Goal: Information Seeking & Learning: Learn about a topic

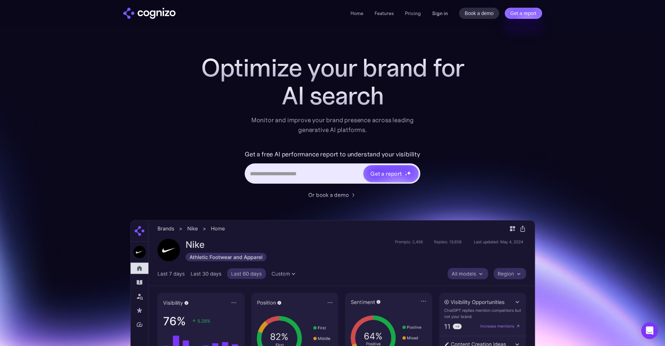
click at [439, 17] on div "Home Features Pricing Book a demo Get a report Sign in Book a demo Get a report" at bounding box center [446, 13] width 191 height 11
click at [438, 14] on link "Sign in" at bounding box center [440, 13] width 16 height 8
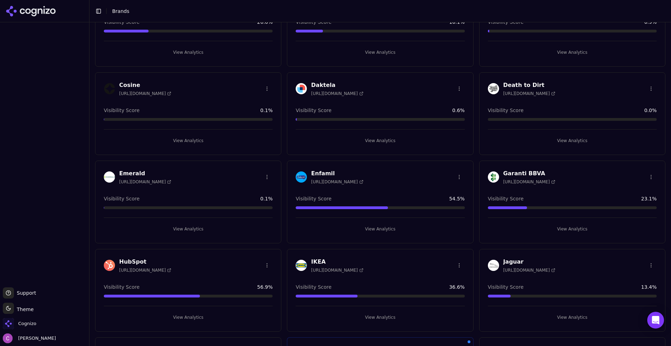
scroll to position [384, 0]
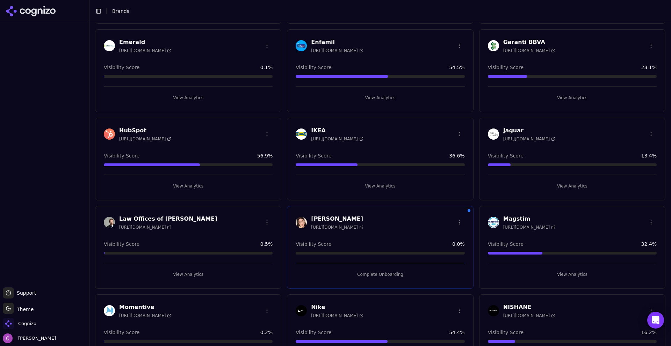
click at [163, 187] on button "View Analytics" at bounding box center [188, 186] width 169 height 11
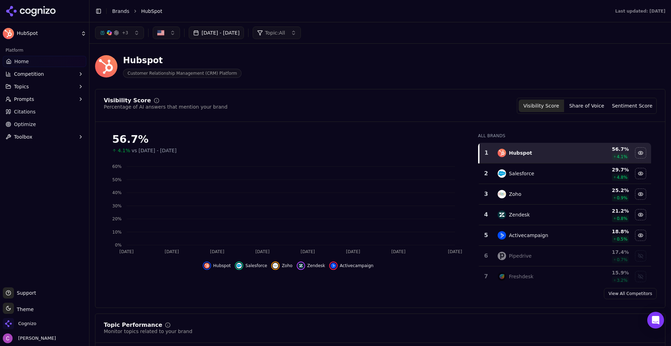
click at [33, 95] on button "Prompts" at bounding box center [44, 99] width 83 height 11
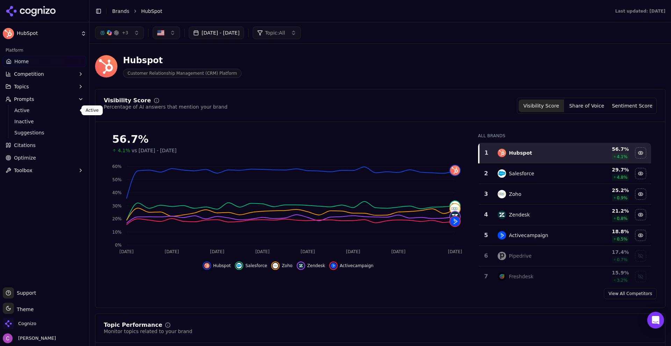
click at [295, 79] on div "Hubspot Customer Relationship Management (CRM) Platform" at bounding box center [380, 66] width 570 height 34
click at [327, 66] on div "Hubspot Customer Relationship Management (CRM) Platform" at bounding box center [251, 66] width 313 height 23
click at [286, 80] on div "Hubspot Customer Relationship Management (CRM) Platform" at bounding box center [380, 66] width 570 height 34
click at [128, 135] on div "56.7%" at bounding box center [288, 139] width 352 height 13
click at [635, 171] on div "Hide salesforce data" at bounding box center [640, 173] width 10 height 10
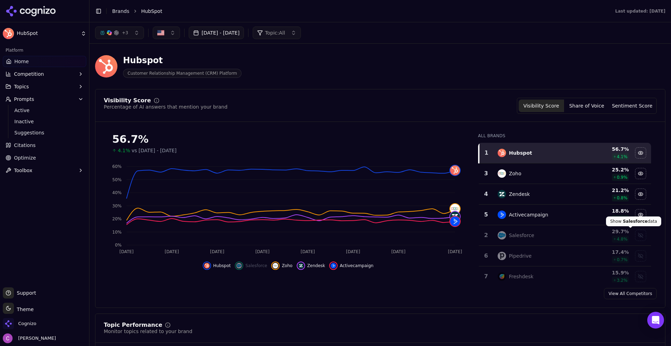
click at [635, 235] on div "Show salesforce data" at bounding box center [640, 235] width 10 height 10
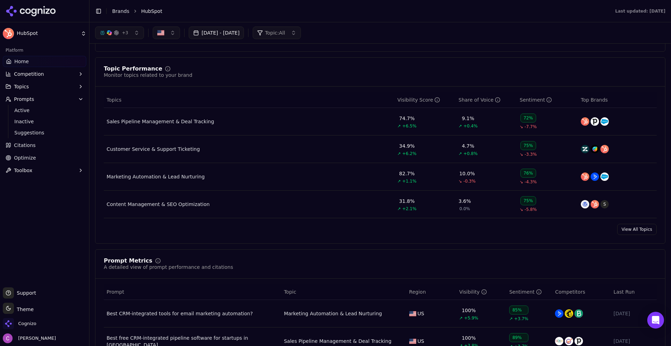
scroll to position [245, 0]
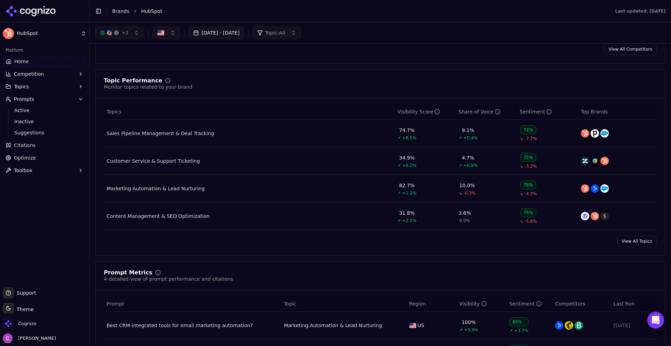
click at [186, 216] on div "Content Management & SEO Optimization" at bounding box center [158, 216] width 103 height 7
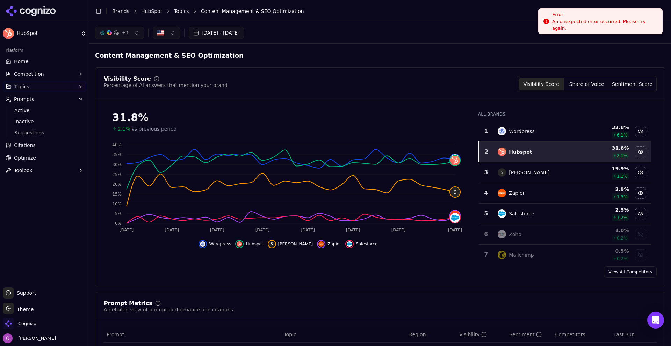
click at [603, 16] on div "Error" at bounding box center [604, 14] width 104 height 7
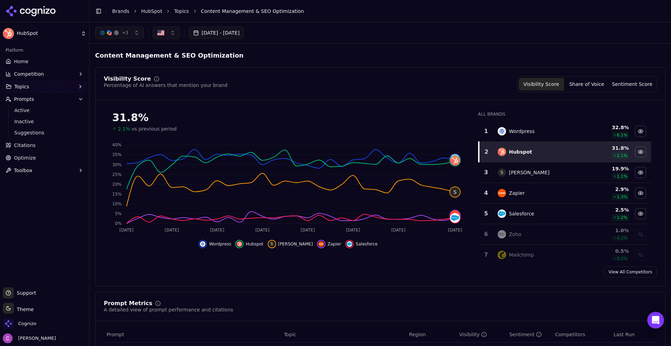
click at [239, 13] on span "Content Management & SEO Optimization" at bounding box center [252, 11] width 103 height 7
click at [322, 20] on header "Toggle Sidebar Brands HubSpot Topics Content Management & SEO Optimization" at bounding box center [379, 11] width 581 height 22
click at [137, 37] on button "+ 3" at bounding box center [119, 33] width 49 height 13
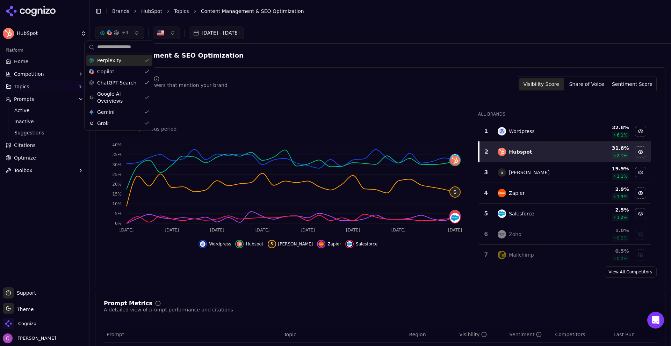
click at [131, 64] on div "Perplexity" at bounding box center [119, 60] width 66 height 11
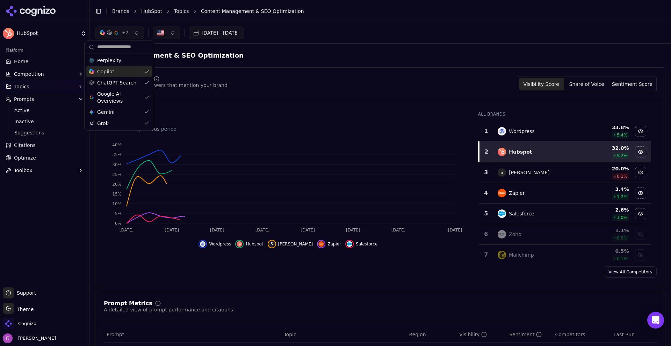
click at [140, 71] on div "Copilot" at bounding box center [119, 71] width 66 height 11
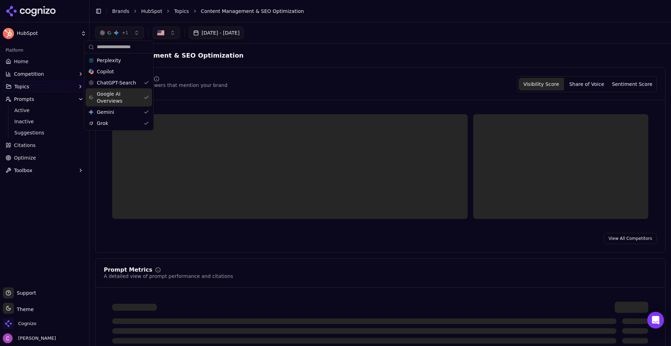
click at [141, 84] on div "ChatGPT-Search" at bounding box center [119, 82] width 66 height 11
click at [135, 120] on div "Grok" at bounding box center [115, 123] width 66 height 11
click at [132, 108] on div "Gemini Gemini" at bounding box center [111, 112] width 66 height 11
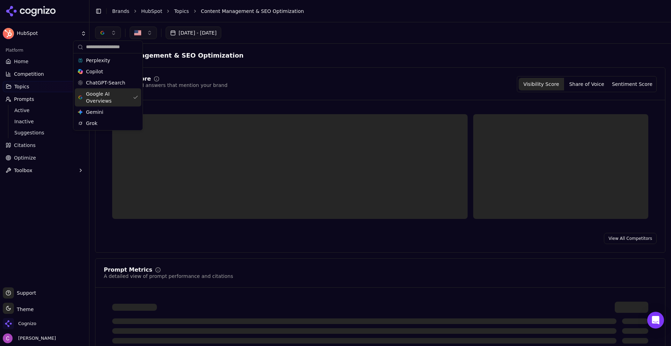
drag, startPoint x: 138, startPoint y: 93, endPoint x: 133, endPoint y: 90, distance: 6.1
click at [139, 92] on div "Google AI Overviews" at bounding box center [108, 97] width 66 height 18
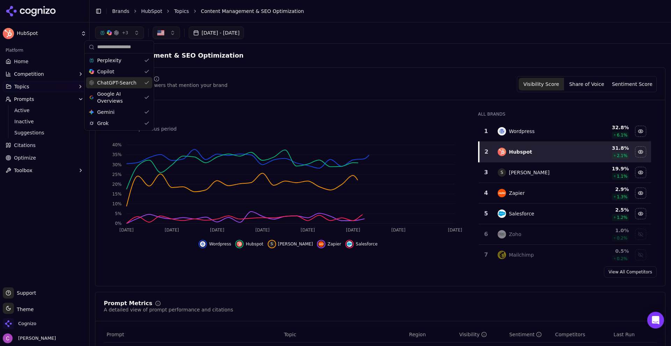
click at [133, 78] on div "ChatGPT-Search" at bounding box center [119, 82] width 66 height 11
click at [133, 81] on div "ChatGPT-Search" at bounding box center [119, 82] width 66 height 11
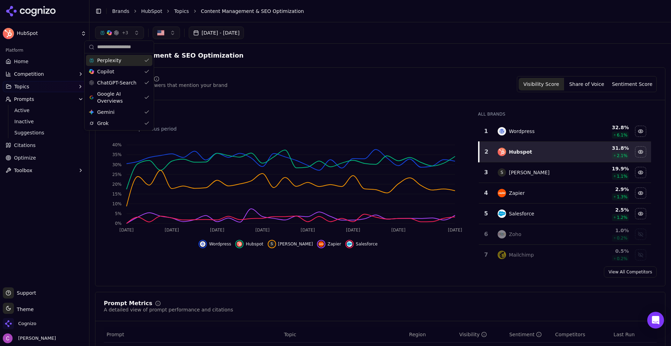
click at [141, 60] on div "Perplexity" at bounding box center [119, 60] width 66 height 11
click at [137, 72] on div "Copilot" at bounding box center [119, 71] width 66 height 11
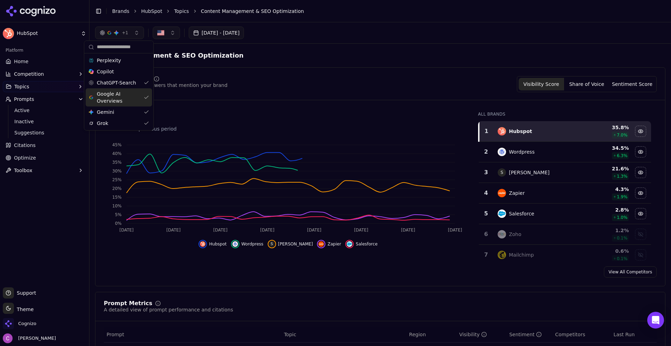
click at [136, 100] on span "Google AI Overviews" at bounding box center [119, 97] width 44 height 14
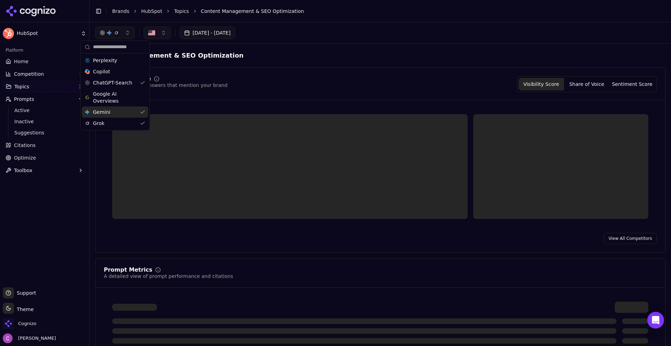
click at [137, 116] on div "Gemini Gemini" at bounding box center [115, 112] width 66 height 11
click at [134, 123] on div "Grok" at bounding box center [111, 123] width 66 height 11
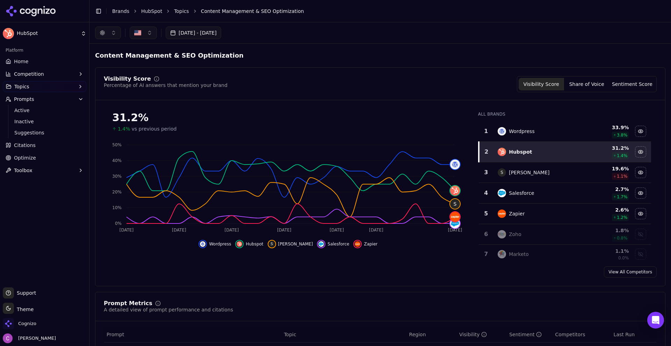
click at [116, 29] on button "button" at bounding box center [108, 33] width 26 height 13
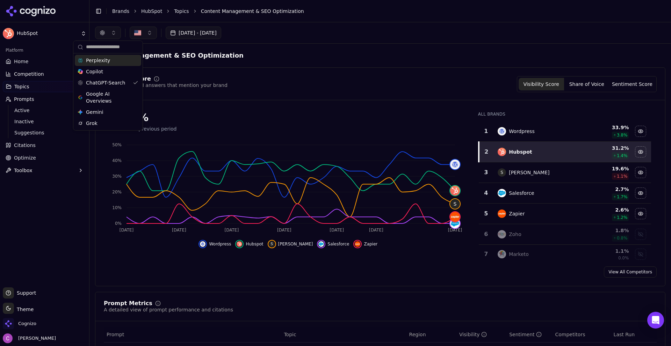
drag, startPoint x: 115, startPoint y: 62, endPoint x: 113, endPoint y: 76, distance: 14.8
click at [115, 62] on div "Perplexity" at bounding box center [108, 60] width 66 height 11
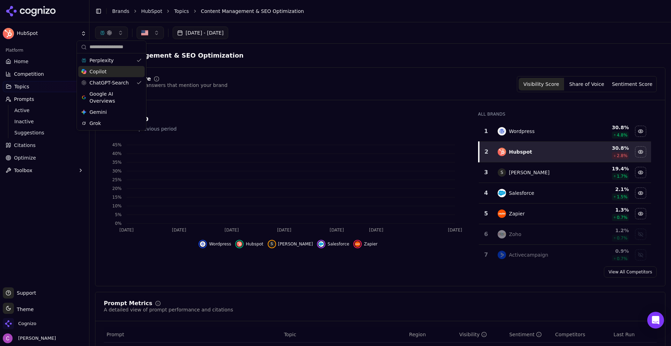
click at [117, 72] on div "Copilot" at bounding box center [111, 71] width 66 height 11
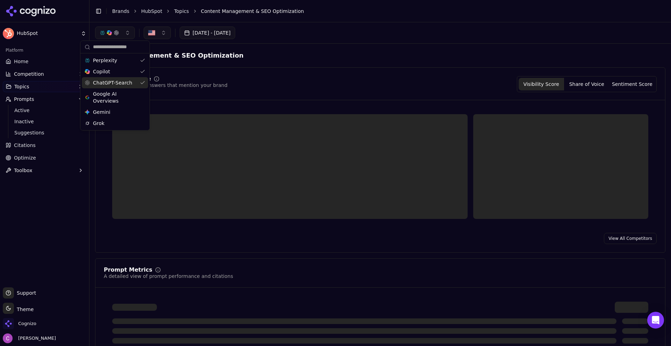
click at [117, 95] on span "Google AI Overviews" at bounding box center [115, 97] width 44 height 14
click at [115, 111] on div "Gemini Gemini" at bounding box center [119, 112] width 66 height 11
click at [117, 126] on div "Grok" at bounding box center [119, 123] width 66 height 11
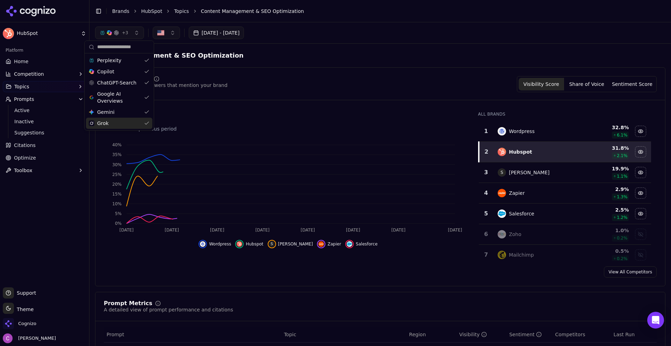
click at [290, 85] on div "Visibility Score Percentage of AI answers that mention your brand Visibility Sc…" at bounding box center [380, 84] width 553 height 16
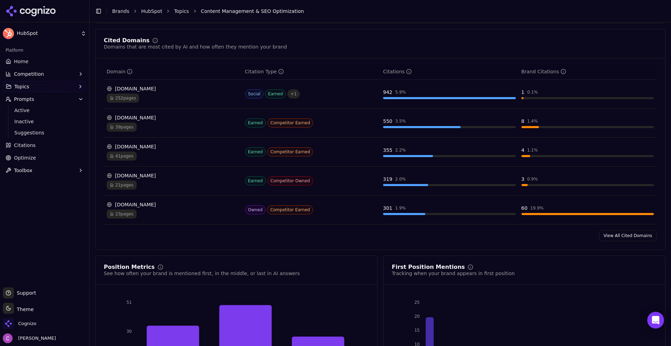
scroll to position [489, 0]
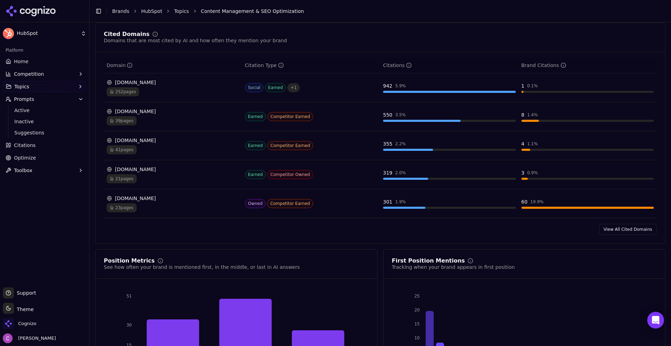
click at [30, 153] on link "Optimize" at bounding box center [44, 157] width 83 height 11
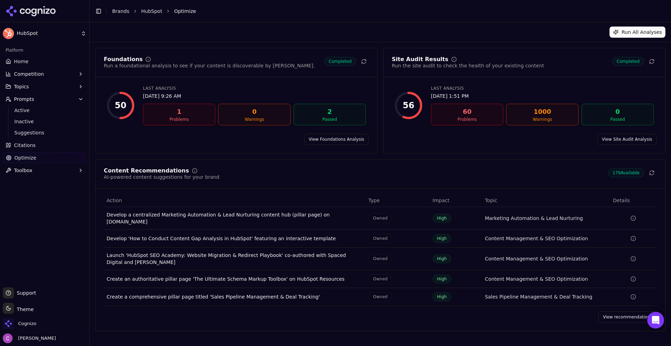
click at [23, 95] on button "Prompts" at bounding box center [44, 99] width 83 height 11
click at [21, 97] on span "Prompts" at bounding box center [24, 99] width 20 height 7
click at [19, 112] on span "Active" at bounding box center [44, 110] width 61 height 7
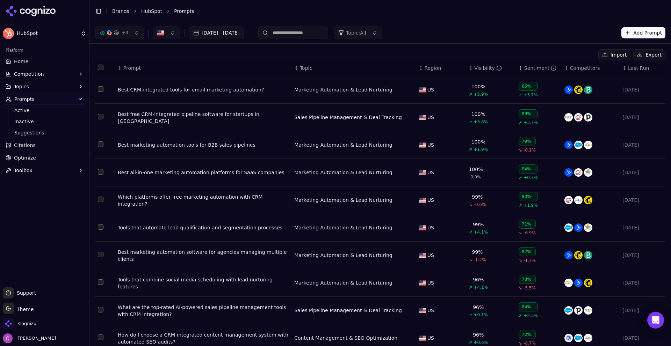
click at [642, 32] on button "Add Prompt" at bounding box center [643, 32] width 44 height 11
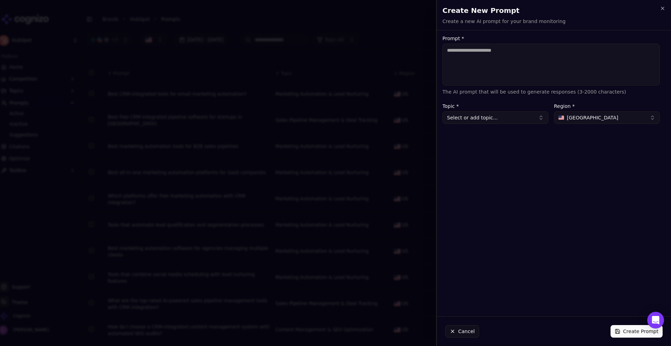
click at [559, 68] on textarea "Prompt *" at bounding box center [550, 65] width 217 height 42
click at [661, 11] on h2 "Create New Prompt" at bounding box center [553, 11] width 223 height 10
click at [661, 9] on icon "button" at bounding box center [662, 9] width 6 height 6
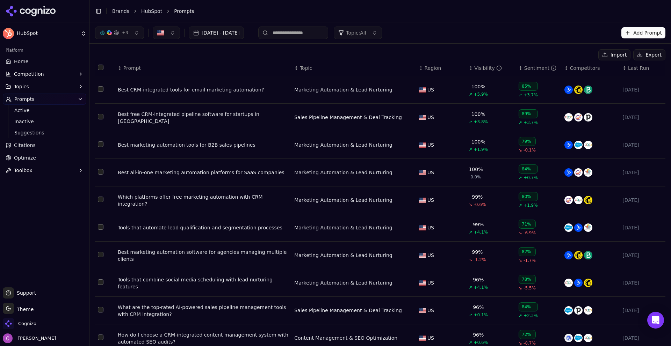
click at [204, 92] on div "Best CRM-integrated tools for email marketing automation?" at bounding box center [203, 89] width 171 height 7
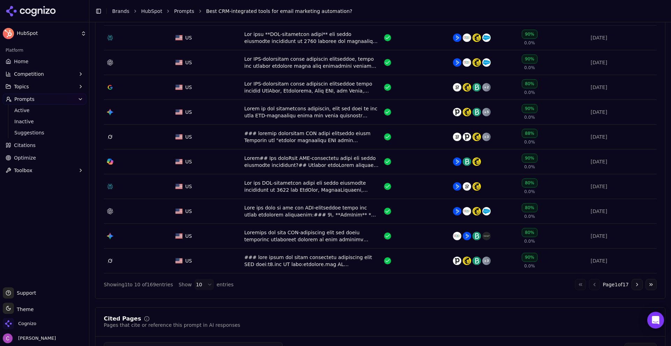
scroll to position [279, 0]
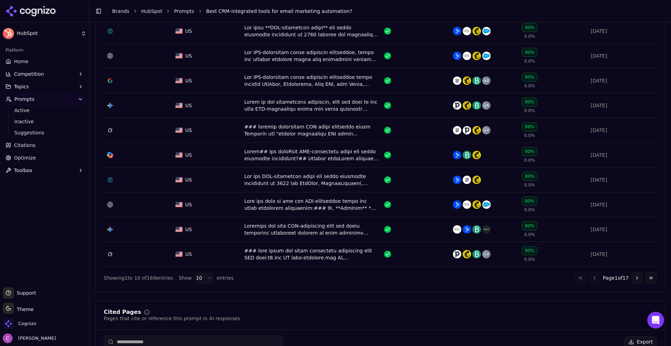
click at [631, 276] on button "Go to next page" at bounding box center [636, 277] width 11 height 11
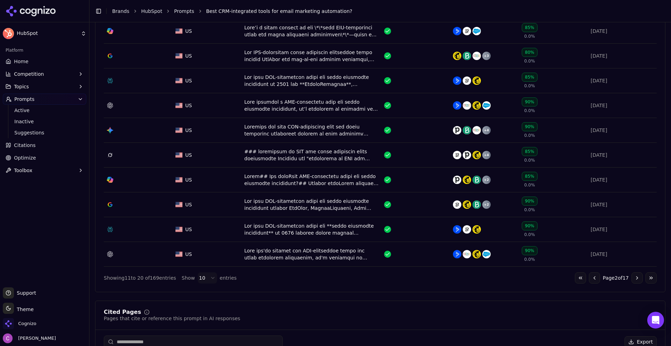
click at [634, 279] on button "Go to next page" at bounding box center [636, 277] width 11 height 11
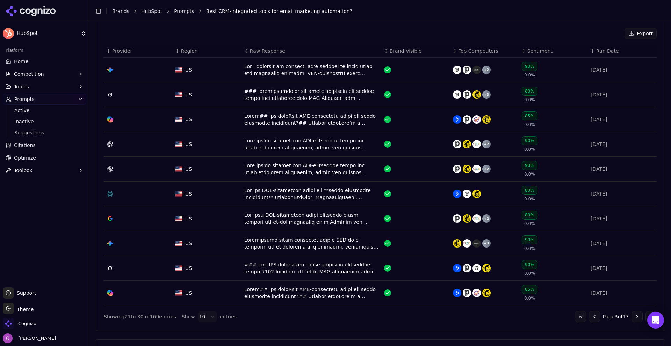
scroll to position [245, 0]
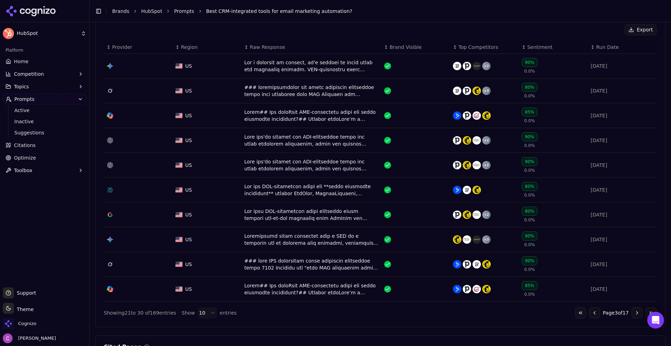
click at [590, 312] on button "Go to previous page" at bounding box center [594, 312] width 11 height 11
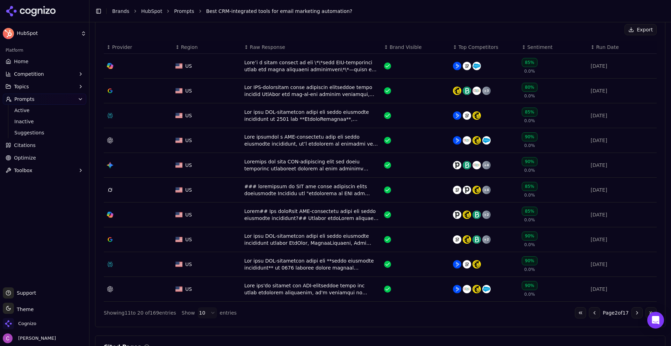
click at [589, 313] on button "Go to previous page" at bounding box center [594, 312] width 11 height 11
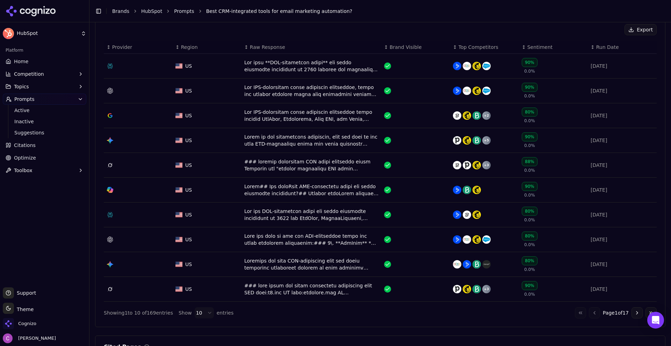
click at [588, 312] on div "Go to first page Go to previous page Page 1 of 17 Go to next page Go to last pa…" at bounding box center [616, 312] width 82 height 11
click at [271, 64] on div "Data table" at bounding box center [311, 66] width 134 height 14
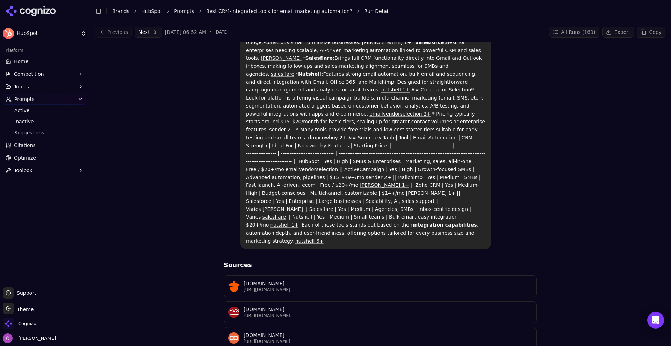
scroll to position [39, 0]
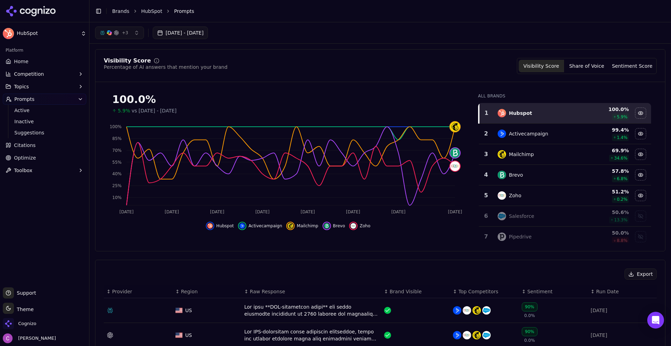
click at [631, 61] on button "Sentiment Score" at bounding box center [631, 66] width 45 height 13
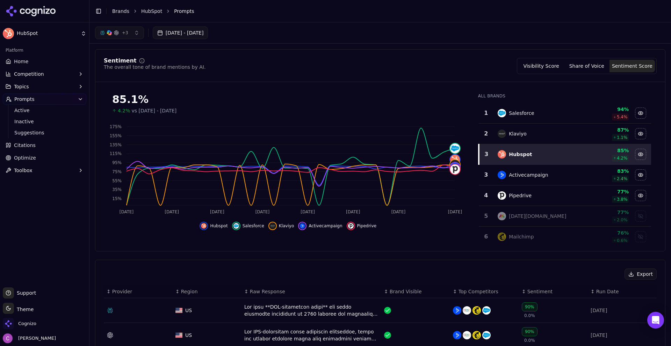
click at [527, 69] on button "Visibility Score" at bounding box center [540, 66] width 45 height 13
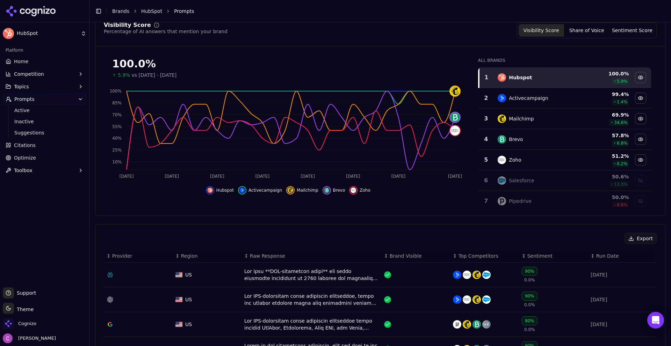
scroll to position [70, 0]
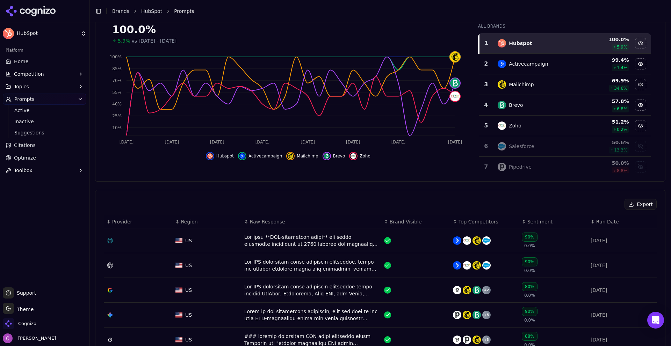
click at [279, 244] on div "Data table" at bounding box center [311, 241] width 134 height 14
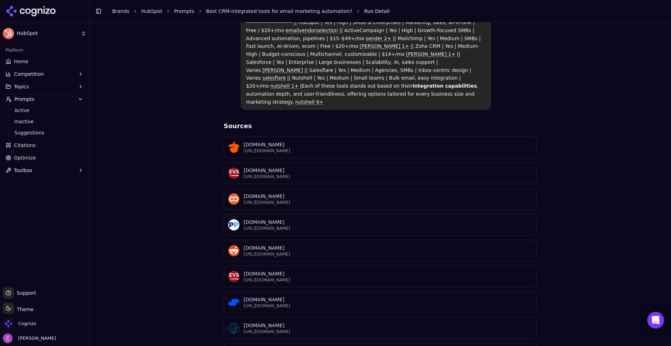
scroll to position [319, 0]
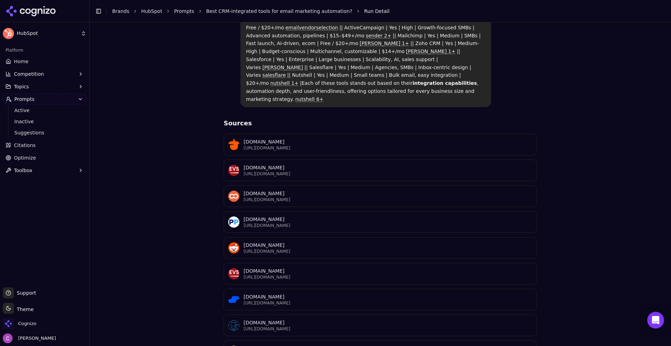
click at [175, 240] on div "Best CRM-integrated tools for email marketing automation? Perplexity The best C…" at bounding box center [380, 58] width 570 height 659
click at [39, 73] on span "Competition" at bounding box center [29, 74] width 30 height 7
click at [43, 82] on span "Metrics" at bounding box center [44, 85] width 61 height 7
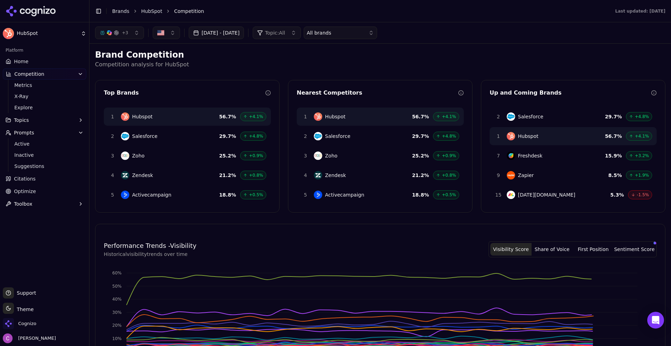
click at [300, 72] on div "Brand Competition Competition analysis for HubSpot Top Brands 1 Hubspot 56.7 % …" at bounding box center [380, 292] width 570 height 486
click at [364, 35] on div "All brands" at bounding box center [335, 32] width 57 height 7
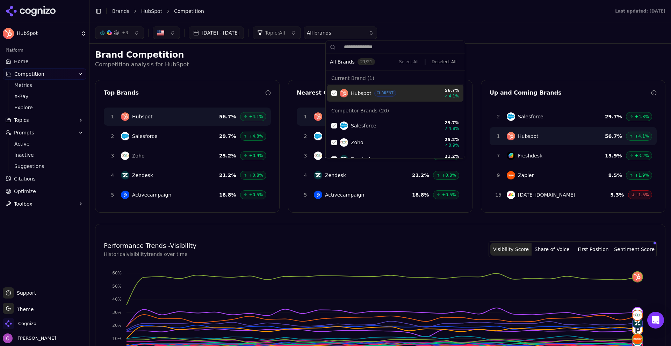
click at [364, 35] on div "All brands" at bounding box center [335, 32] width 57 height 7
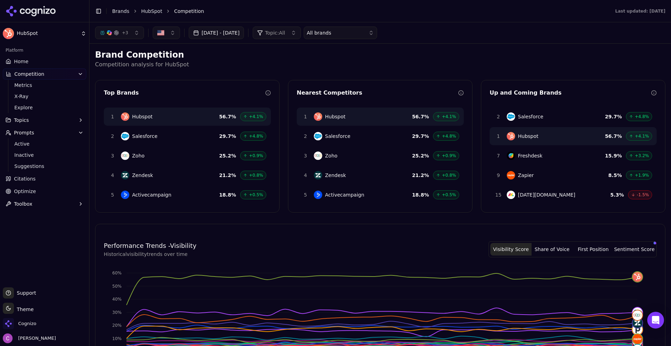
click at [305, 60] on h2 "Brand Competition" at bounding box center [380, 54] width 570 height 11
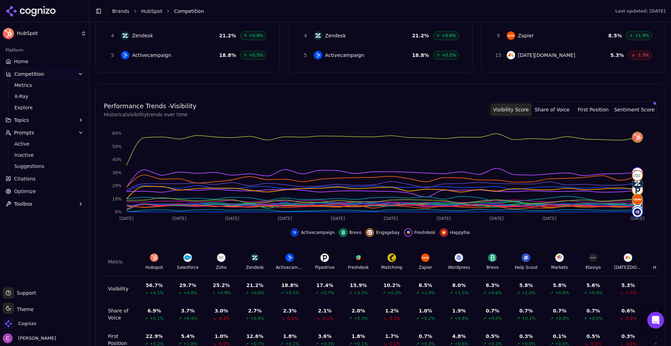
scroll to position [199, 0]
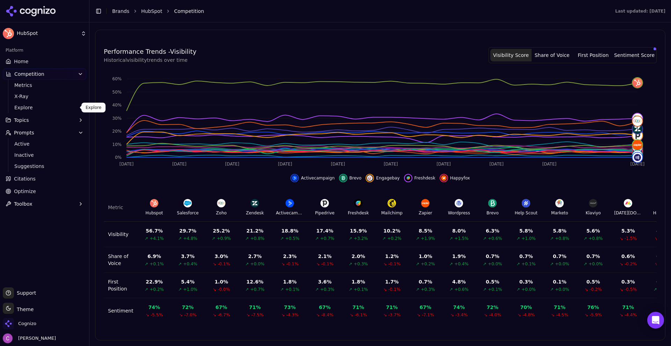
click at [38, 108] on span "Explore" at bounding box center [44, 107] width 61 height 7
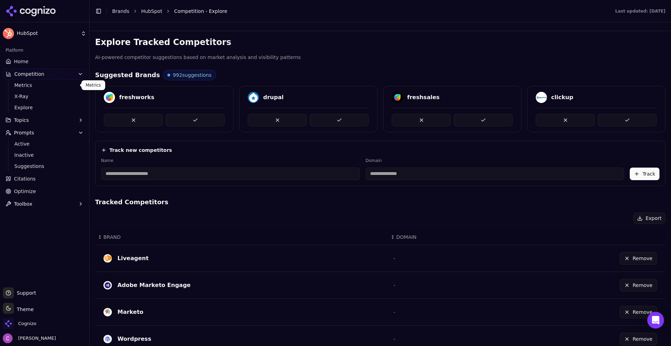
click at [31, 84] on span "Metrics" at bounding box center [44, 85] width 61 height 7
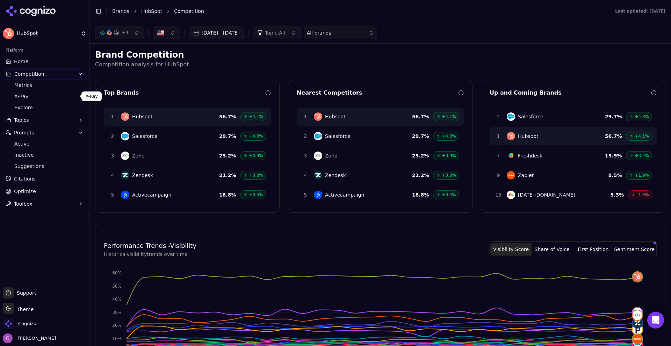
click at [39, 95] on span "X-Ray" at bounding box center [44, 96] width 61 height 7
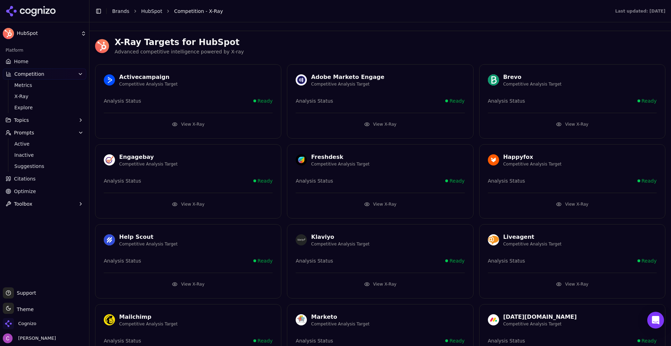
click at [302, 49] on p "Advanced competitive intelligence powered by X-ray" at bounding box center [390, 52] width 551 height 8
click at [217, 123] on button "View X-Ray" at bounding box center [188, 124] width 169 height 11
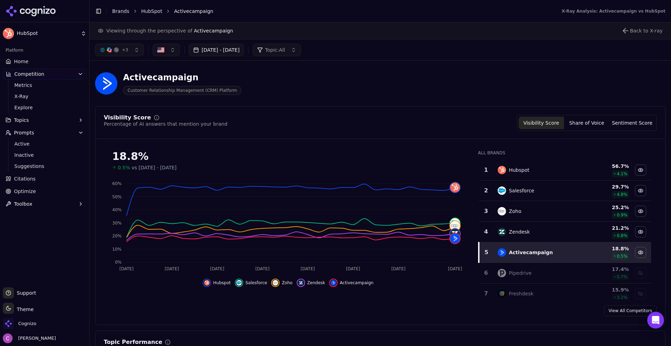
click at [53, 188] on link "Optimize" at bounding box center [44, 191] width 83 height 11
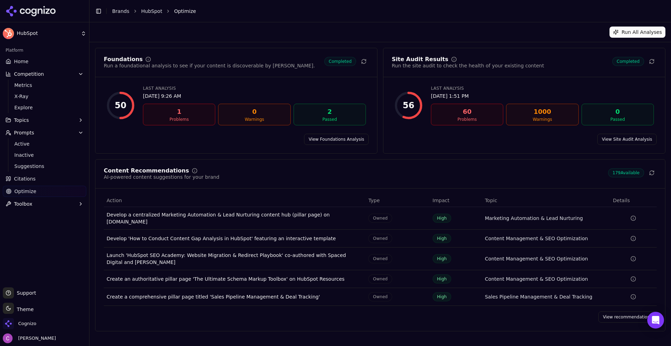
click at [40, 181] on link "Citations" at bounding box center [44, 178] width 83 height 11
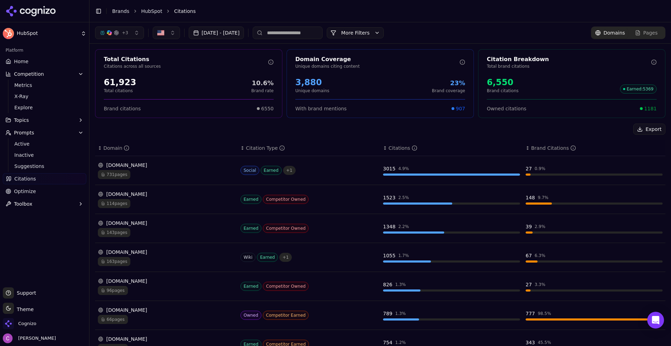
click at [241, 125] on div "Export" at bounding box center [380, 129] width 570 height 11
click at [124, 85] on div "61,923" at bounding box center [120, 82] width 32 height 11
click at [167, 78] on div "61,923 Total citations 10.6% Brand rate" at bounding box center [189, 85] width 170 height 17
click at [314, 85] on div "3,880" at bounding box center [312, 82] width 34 height 11
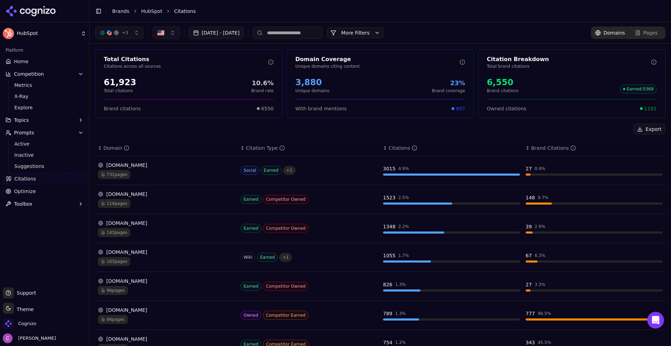
click at [314, 85] on div "3,880" at bounding box center [312, 82] width 34 height 11
click at [488, 79] on div "6,550" at bounding box center [503, 82] width 32 height 11
click at [514, 80] on div "6,550 Brand citations Earned : 5369" at bounding box center [572, 85] width 170 height 17
click at [644, 105] on span "1181" at bounding box center [650, 108] width 13 height 7
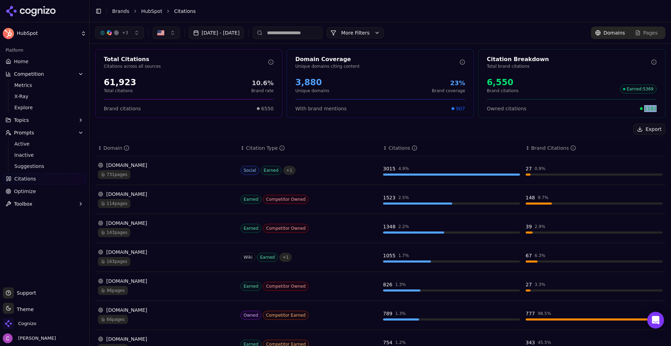
click at [644, 105] on span "1181" at bounding box center [650, 108] width 13 height 7
click at [596, 108] on div "Owned citations 1181" at bounding box center [572, 108] width 170 height 7
click at [384, 36] on button "More Filters" at bounding box center [355, 32] width 57 height 11
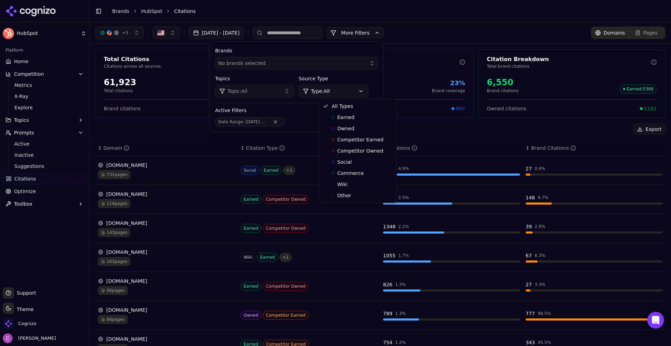
click at [353, 88] on html "HubSpot Platform Home Competition Metrics X-Ray Explore Topics Prompts Active I…" at bounding box center [335, 173] width 671 height 346
click at [347, 128] on span "Owned" at bounding box center [345, 128] width 17 height 7
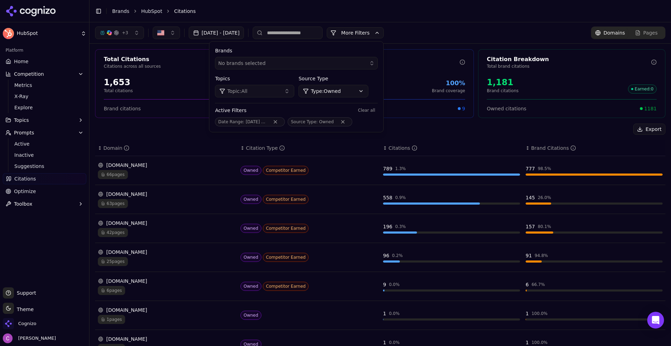
click at [384, 34] on button "More Filters" at bounding box center [355, 32] width 57 height 11
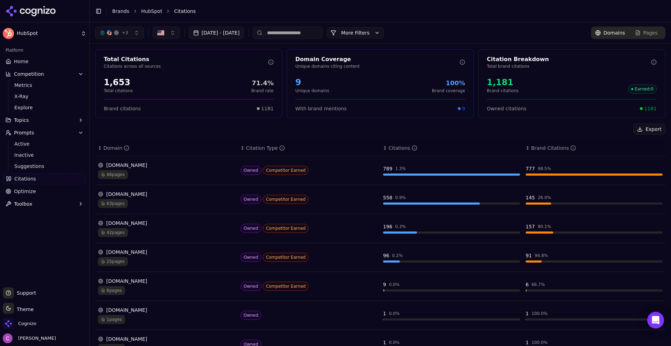
click at [163, 165] on div "hubspot.com" at bounding box center [166, 165] width 137 height 7
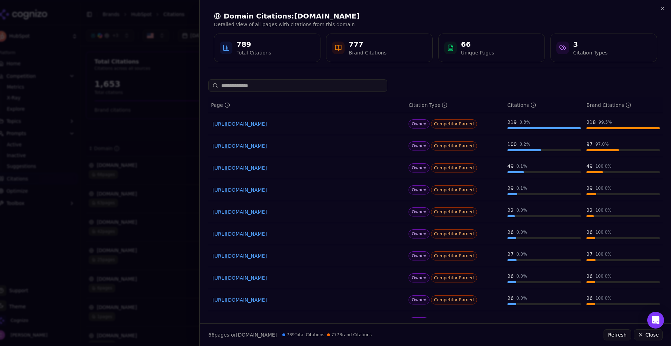
click at [659, 7] on div "Domain Citations: hubspot.com Detailed view of all pages with citations from th…" at bounding box center [435, 37] width 454 height 62
click at [662, 7] on icon "button" at bounding box center [662, 9] width 6 height 6
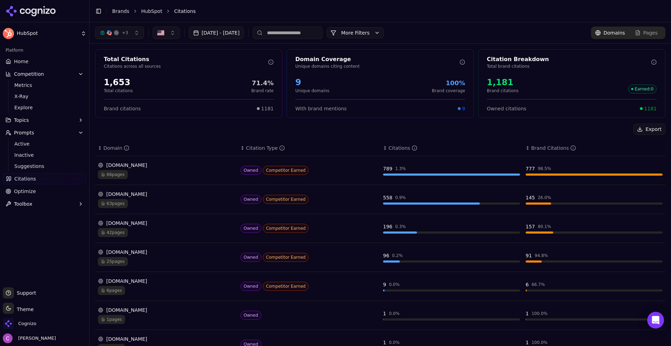
click at [365, 36] on button "More Filters" at bounding box center [355, 32] width 57 height 11
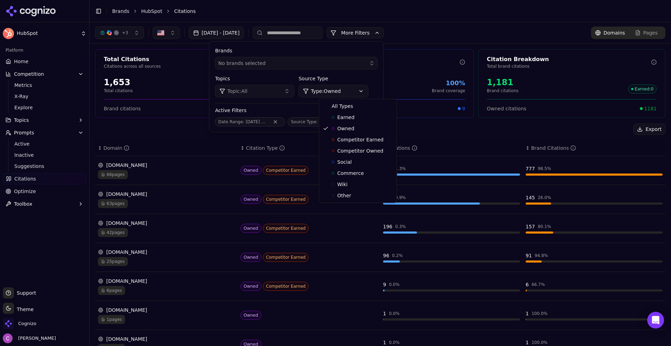
click at [342, 87] on html "HubSpot Platform Home Competition Metrics X-Ray Explore Topics Prompts Active I…" at bounding box center [335, 173] width 671 height 346
click at [339, 104] on span "All Types" at bounding box center [341, 106] width 21 height 7
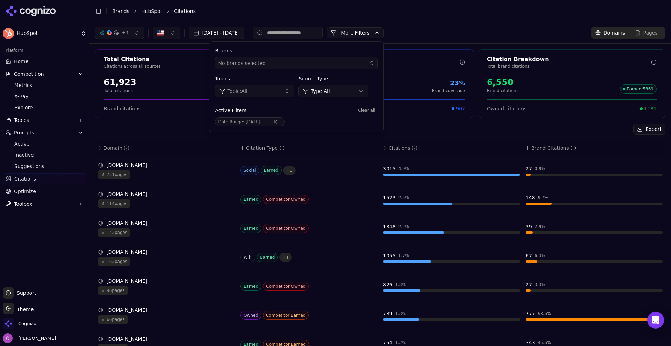
click at [384, 34] on button "More Filters" at bounding box center [355, 32] width 57 height 11
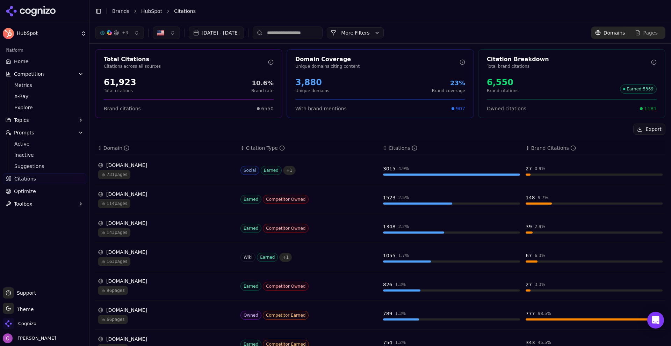
click at [644, 111] on span "1181" at bounding box center [650, 108] width 13 height 7
click at [385, 169] on div "3015" at bounding box center [389, 168] width 13 height 7
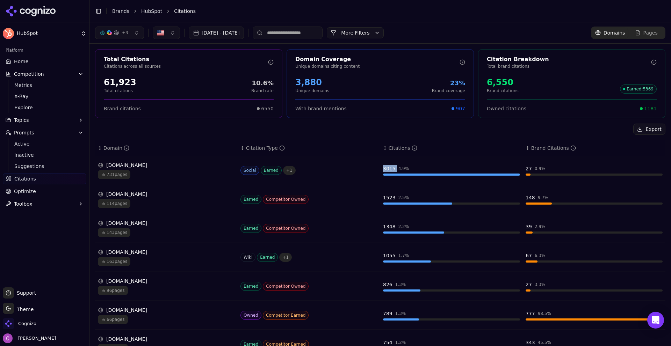
click at [385, 169] on div "3015" at bounding box center [389, 168] width 13 height 7
click at [525, 169] on div "27" at bounding box center [528, 168] width 6 height 7
click at [199, 172] on div "731 pages" at bounding box center [166, 174] width 137 height 9
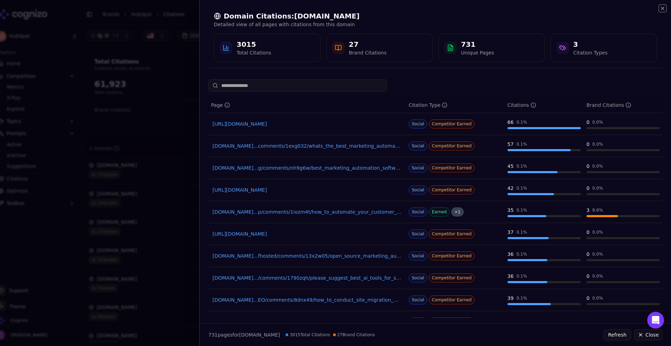
click at [662, 6] on icon "button" at bounding box center [662, 9] width 6 height 6
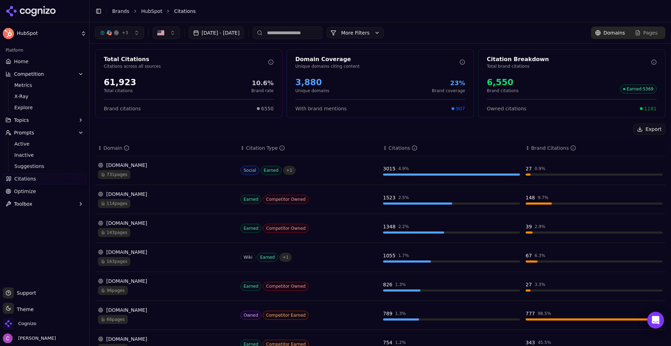
click at [43, 194] on link "Optimize" at bounding box center [44, 191] width 83 height 11
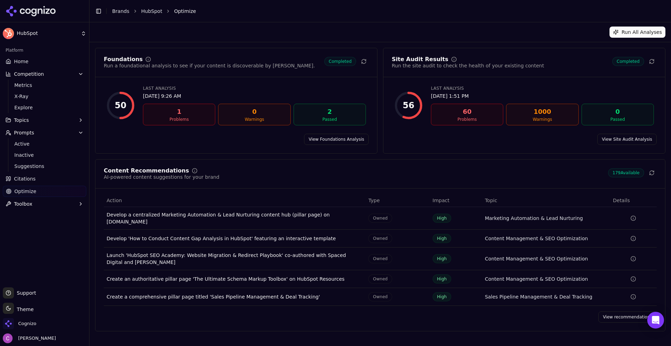
click at [615, 312] on link "View recommendations" at bounding box center [627, 317] width 58 height 11
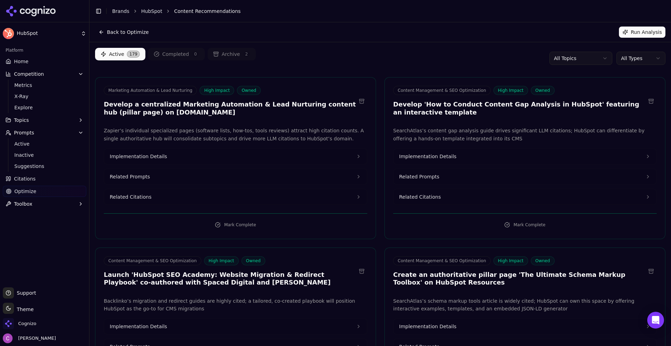
click at [377, 53] on div "Active 179 Completed 0 Archive 2 All Topics All Types" at bounding box center [380, 58] width 570 height 21
click at [576, 60] on html "HubSpot Platform Home Competition Metrics X-Ray Explore Topics Prompts Active I…" at bounding box center [335, 173] width 671 height 346
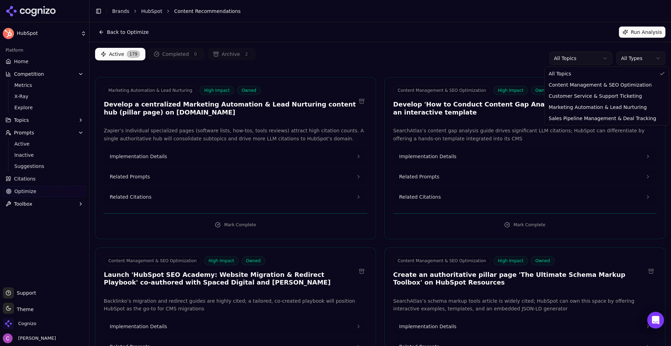
click at [431, 60] on html "HubSpot Platform Home Competition Metrics X-Ray Explore Topics Prompts Active I…" at bounding box center [335, 173] width 671 height 346
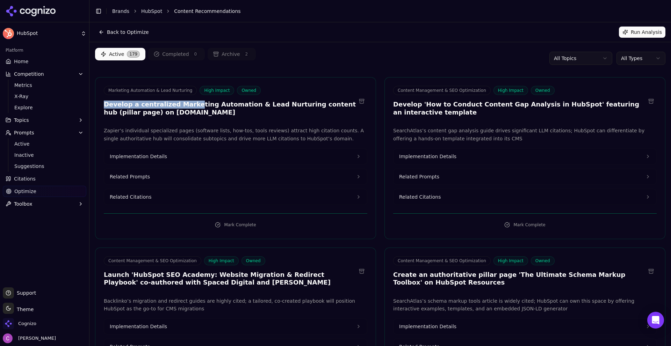
drag, startPoint x: 104, startPoint y: 107, endPoint x: 187, endPoint y: 107, distance: 82.4
click at [186, 106] on h3 "Develop a centralized Marketing Automation & Lead Nurturing content hub (pillar…" at bounding box center [230, 109] width 252 height 16
click at [187, 109] on h3 "Develop a centralized Marketing Automation & Lead Nurturing content hub (pillar…" at bounding box center [230, 109] width 252 height 16
click at [164, 172] on button "Related Prompts" at bounding box center [235, 176] width 263 height 15
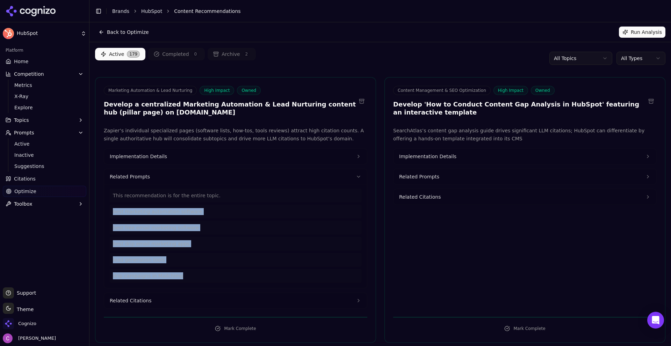
drag, startPoint x: 181, startPoint y: 278, endPoint x: 108, endPoint y: 204, distance: 103.7
click at [107, 205] on div "This recommendation is for the entire topic. best marketing automation software…" at bounding box center [235, 236] width 263 height 104
click at [160, 301] on button "Related Citations" at bounding box center [235, 300] width 263 height 15
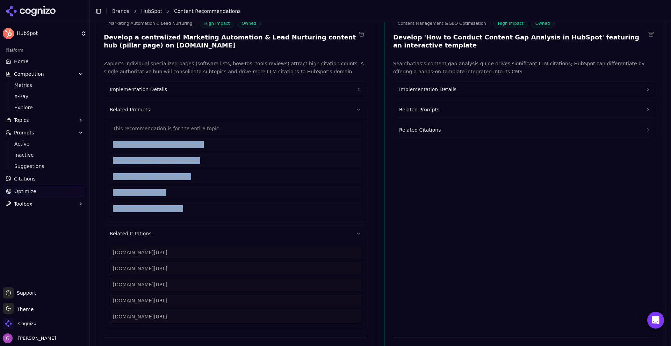
scroll to position [70, 0]
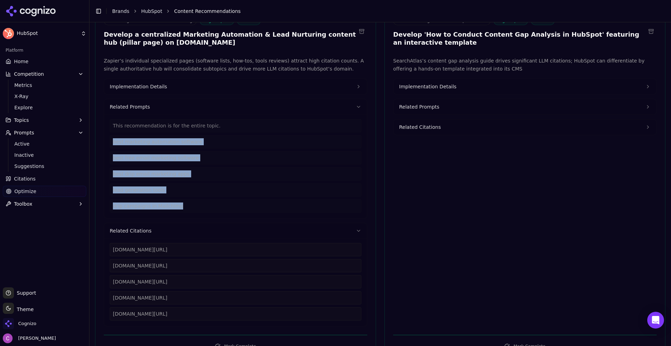
drag, startPoint x: 230, startPoint y: 317, endPoint x: 108, endPoint y: 245, distance: 141.6
click at [109, 246] on div "zapier.com/blog/best-marketing-automation-software zapier.com/blog/free-email-m…" at bounding box center [235, 283] width 263 height 88
click at [167, 87] on button "Implementation Details" at bounding box center [235, 86] width 263 height 15
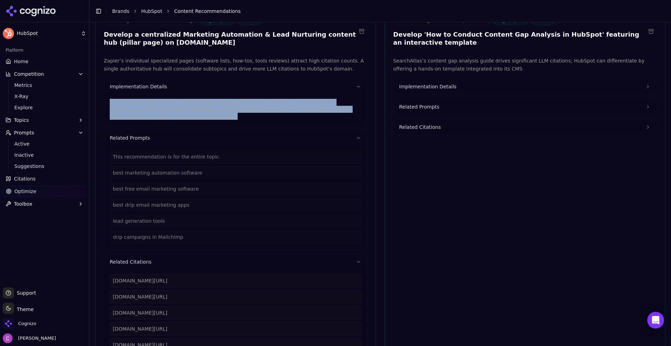
drag, startPoint x: 151, startPoint y: 120, endPoint x: 103, endPoint y: 104, distance: 49.8
click at [103, 104] on div "Zapier’s individual specialized pages (software lists, how-tos, tools reviews) …" at bounding box center [235, 207] width 280 height 301
click at [401, 84] on span "Implementation Details" at bounding box center [427, 86] width 57 height 7
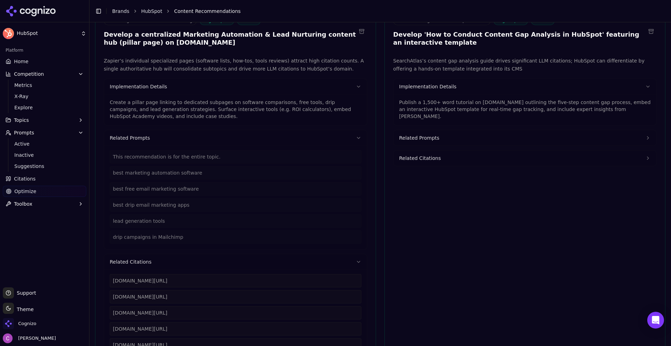
click at [436, 108] on p "Publish a 1,500+ word tutorial on blog.hubspot.com outlining the five-step cont…" at bounding box center [525, 109] width 252 height 21
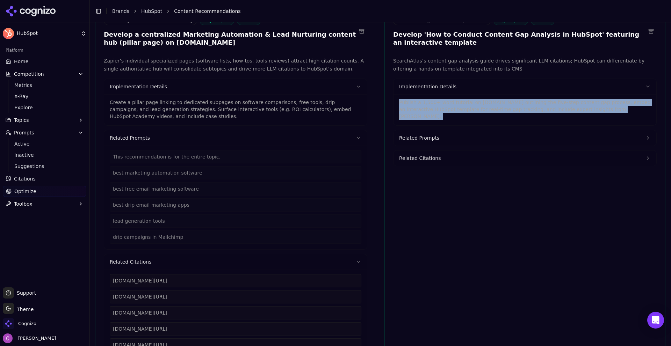
click at [436, 108] on p "Publish a 1,500+ word tutorial on blog.hubspot.com outlining the five-step cont…" at bounding box center [525, 109] width 252 height 21
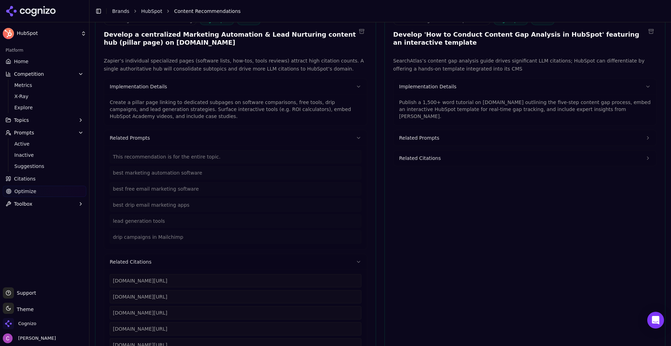
click at [290, 107] on p "Create a pillar page linking to dedicated subpages on software comparisons, fre…" at bounding box center [236, 109] width 252 height 21
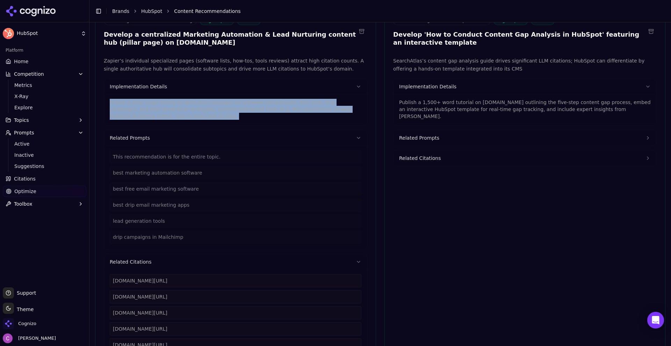
click at [290, 107] on p "Create a pillar page linking to dedicated subpages on software comparisons, fre…" at bounding box center [236, 109] width 252 height 21
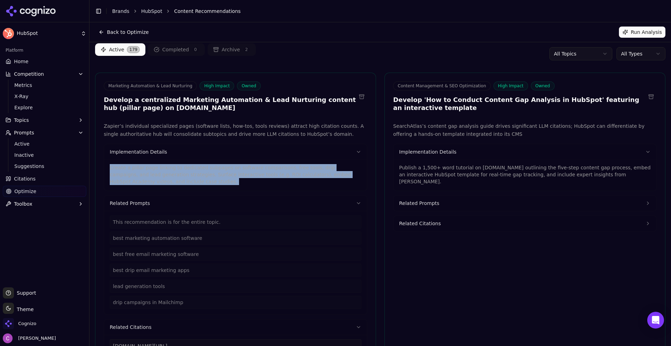
scroll to position [0, 0]
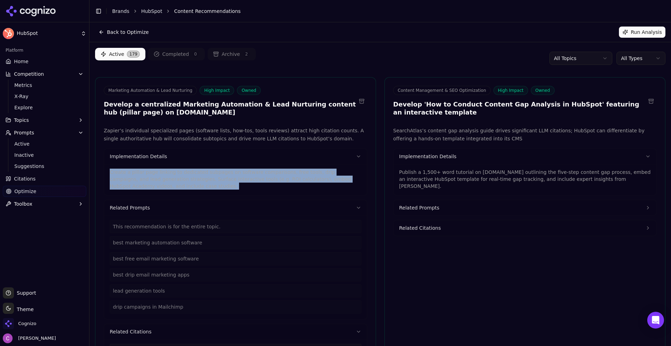
click at [615, 54] on html "HubSpot Platform Home Competition Metrics X-Ray Explore Topics Prompts Active I…" at bounding box center [335, 173] width 671 height 346
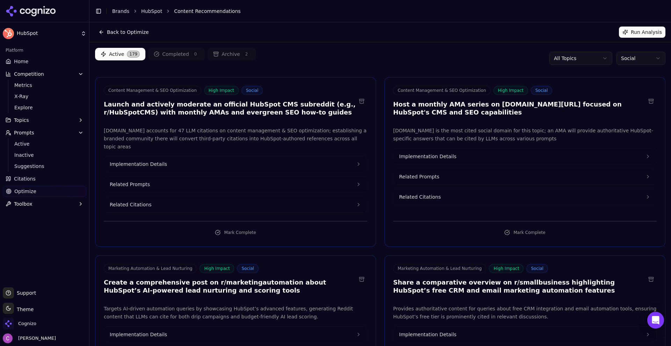
click at [427, 49] on div "Active 179 Completed 0 Archive 2 All Topics Social" at bounding box center [380, 58] width 570 height 21
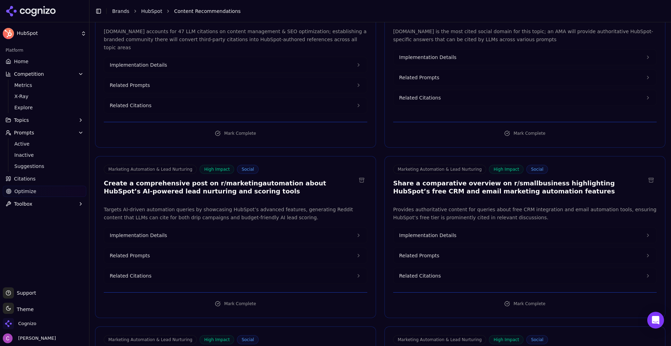
scroll to position [140, 0]
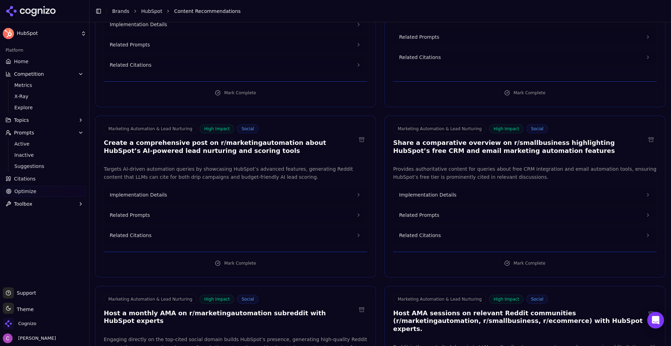
click at [241, 139] on h3 "Create a comprehensive post on r/marketingautomation about HubSpot’s AI-powered…" at bounding box center [230, 147] width 252 height 16
click at [224, 139] on h3 "Create a comprehensive post on r/marketingautomation about HubSpot’s AI-powered…" at bounding box center [230, 147] width 252 height 16
click at [513, 139] on h3 "Share a comparative overview on r/smallbusiness highlighting HubSpot’s free CRM…" at bounding box center [519, 147] width 252 height 16
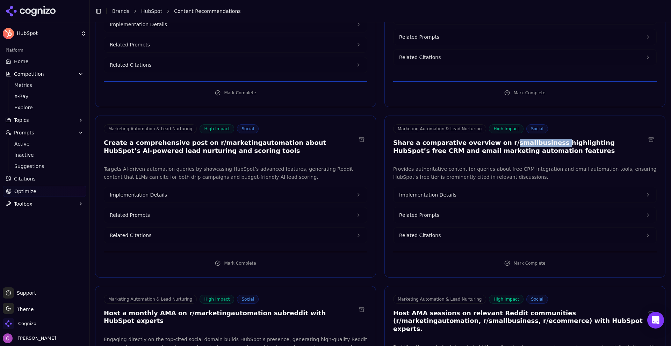
click at [513, 139] on h3 "Share a comparative overview on r/smallbusiness highlighting HubSpot’s free CRM…" at bounding box center [519, 147] width 252 height 16
click at [189, 209] on button "Related Prompts" at bounding box center [235, 214] width 263 height 15
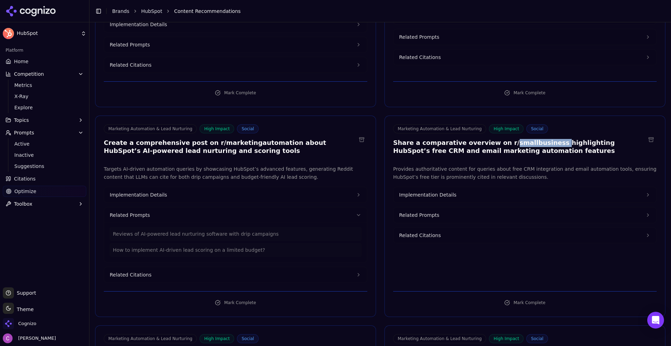
click at [425, 212] on span "Related Prompts" at bounding box center [419, 215] width 40 height 7
click at [453, 187] on button "Implementation Details" at bounding box center [524, 194] width 263 height 15
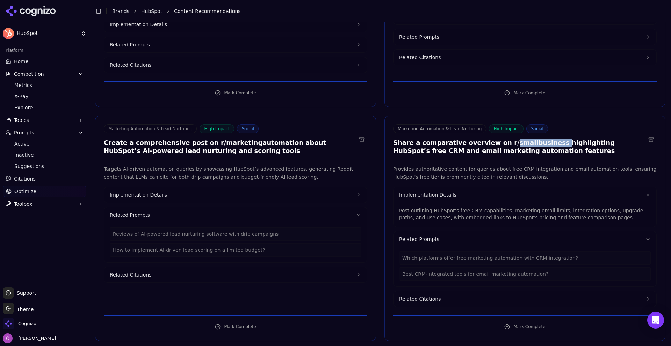
click at [237, 190] on button "Implementation Details" at bounding box center [235, 194] width 263 height 15
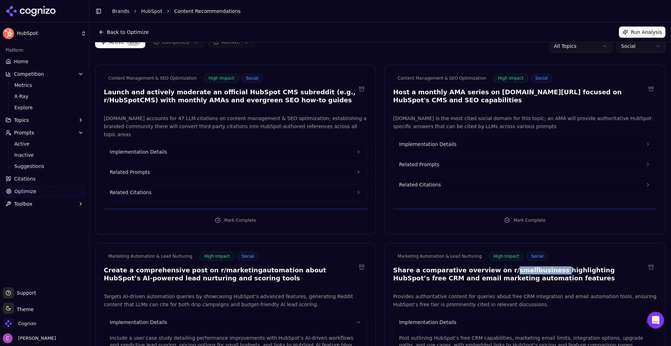
scroll to position [0, 0]
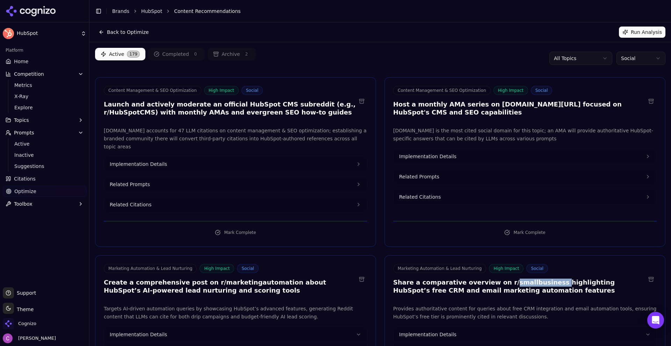
click at [31, 10] on icon at bounding box center [33, 12] width 5 height 8
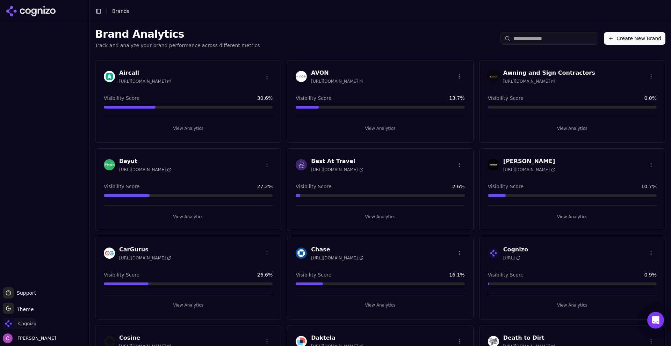
drag, startPoint x: 28, startPoint y: 325, endPoint x: 32, endPoint y: 323, distance: 5.2
click at [28, 324] on span "Cognizo" at bounding box center [27, 324] width 18 height 6
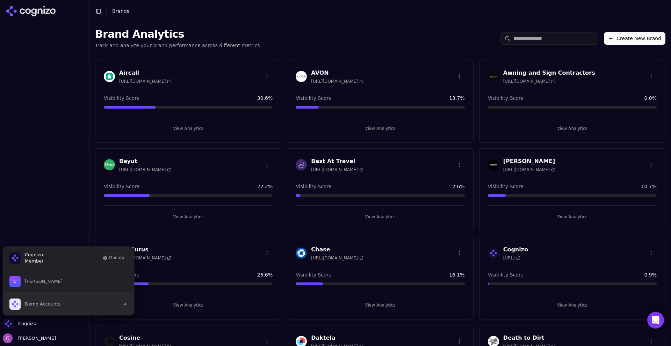
click at [57, 297] on button "Demo Accounts" at bounding box center [68, 304] width 132 height 23
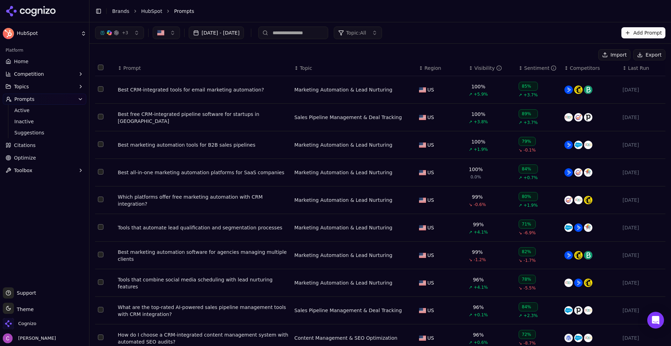
click at [145, 88] on div "Best CRM-integrated tools for email marketing automation?" at bounding box center [203, 89] width 171 height 7
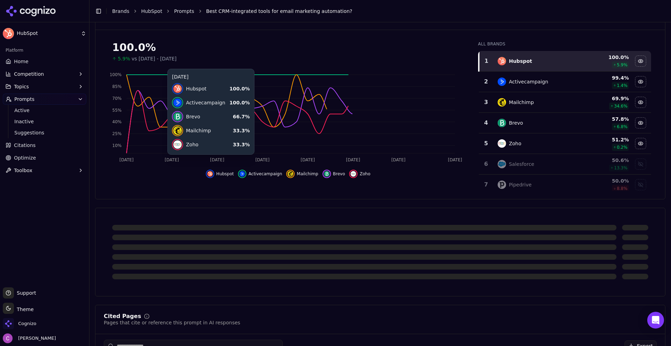
scroll to position [140, 0]
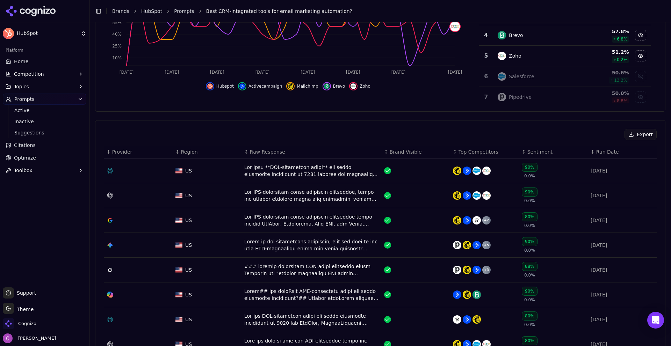
click at [287, 174] on div "Data table" at bounding box center [311, 171] width 134 height 14
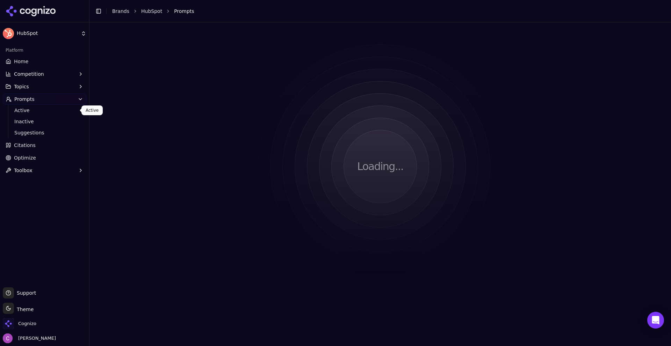
click at [40, 114] on link "Active" at bounding box center [45, 110] width 66 height 10
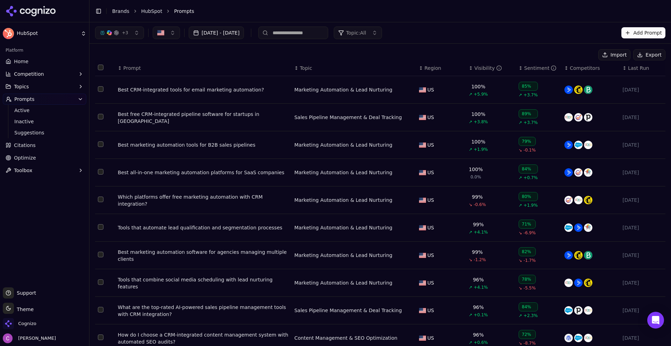
click at [198, 94] on td "Best CRM-integrated tools for email marketing automation?" at bounding box center [203, 90] width 176 height 28
click at [198, 92] on div "Best CRM-integrated tools for email marketing automation?" at bounding box center [203, 89] width 171 height 7
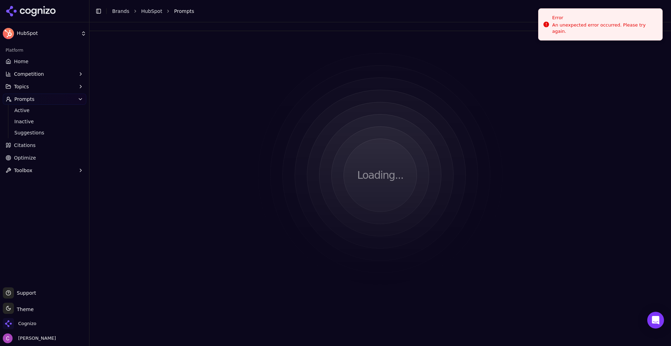
click at [181, 15] on div "Toggle Sidebar Brands HubSpot Prompts" at bounding box center [372, 11] width 567 height 10
click at [183, 13] on span "Prompts" at bounding box center [184, 11] width 20 height 7
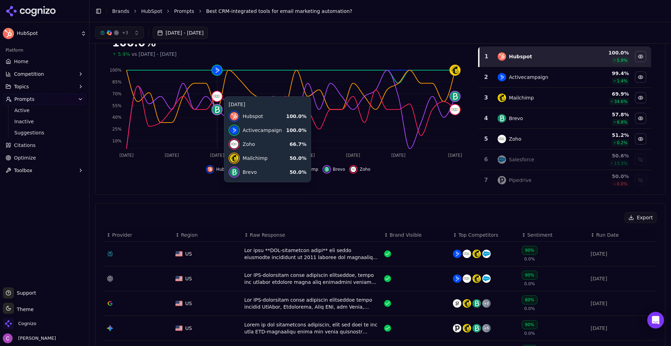
scroll to position [140, 0]
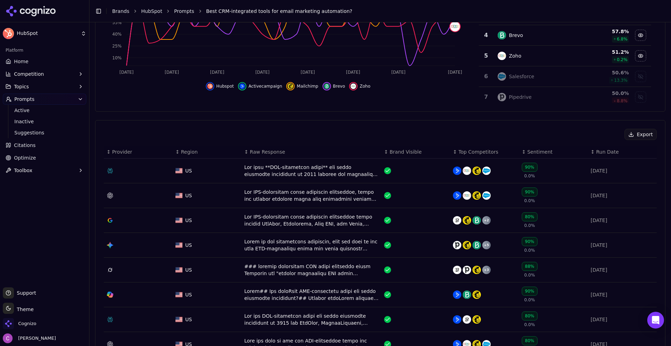
click at [259, 168] on div "Data table" at bounding box center [311, 171] width 134 height 14
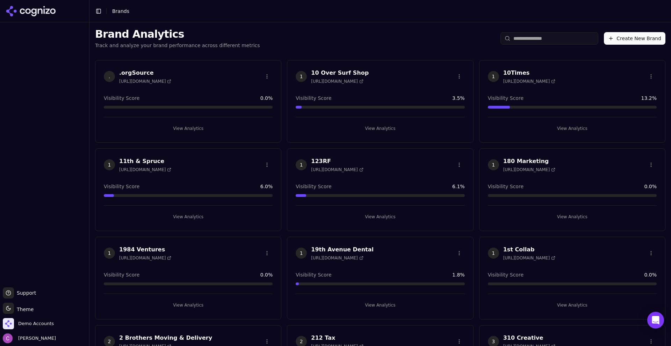
click at [542, 39] on input "search" at bounding box center [549, 38] width 98 height 13
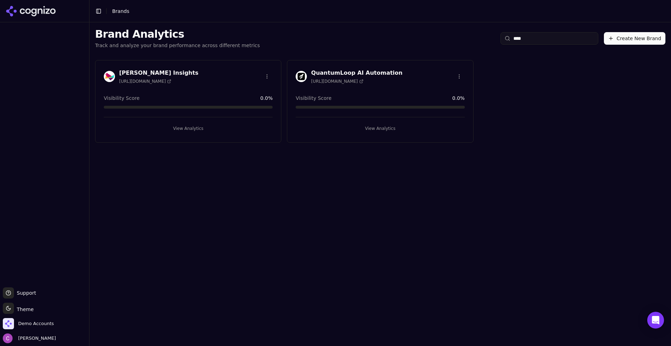
type input "****"
click at [192, 132] on button "View Analytics" at bounding box center [188, 128] width 169 height 11
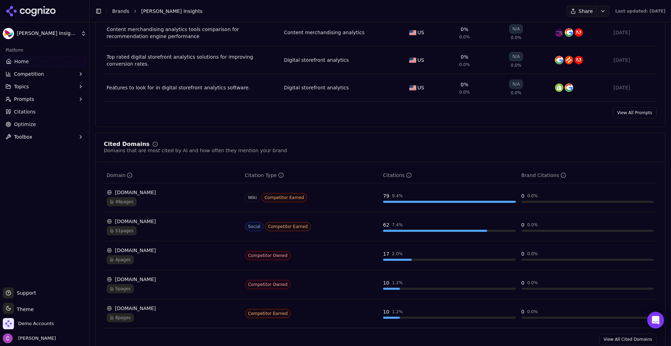
scroll to position [664, 0]
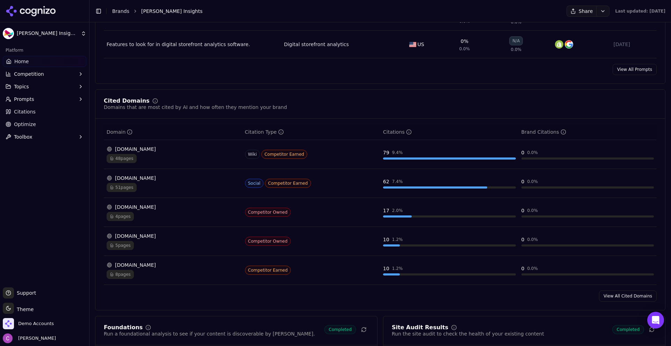
click at [204, 191] on div "51 pages" at bounding box center [173, 187] width 133 height 9
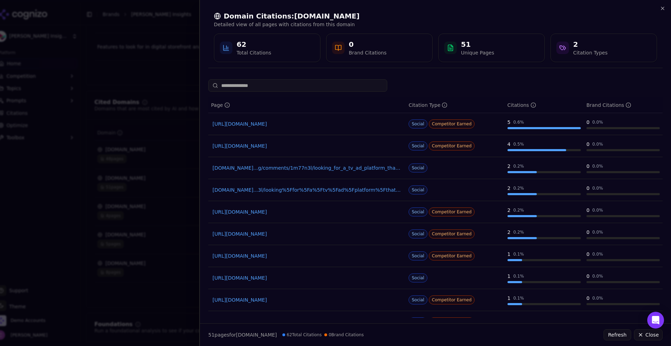
click at [158, 135] on div at bounding box center [335, 173] width 671 height 346
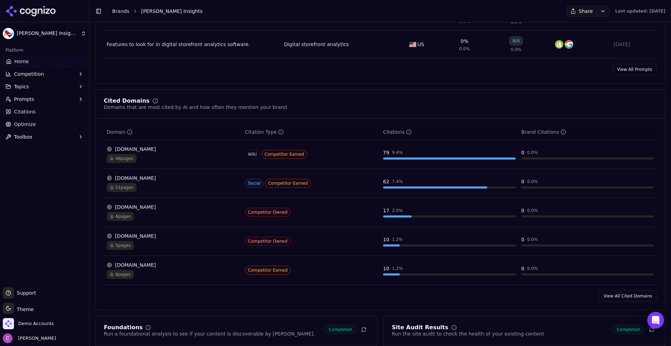
click at [281, 298] on div "View All Cited Domains" at bounding box center [379, 296] width 569 height 11
click at [92, 213] on div "Looper Insights Connected TV Analytics Visibility Score Percentage of AI answer…" at bounding box center [379, 105] width 581 height 1451
click at [30, 328] on span "Demo Accounts" at bounding box center [28, 323] width 51 height 11
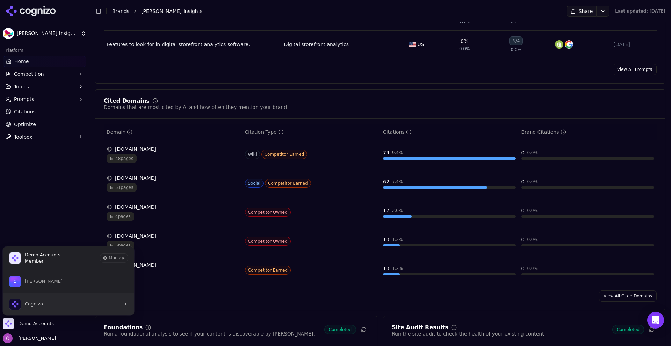
click at [58, 307] on button "Cognizo" at bounding box center [68, 304] width 132 height 23
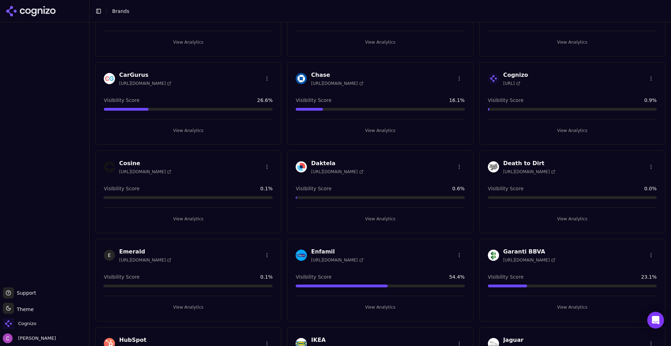
scroll to position [349, 0]
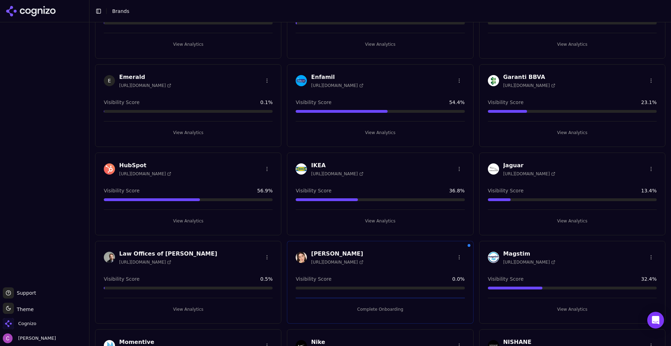
click at [227, 221] on button "View Analytics" at bounding box center [188, 221] width 169 height 11
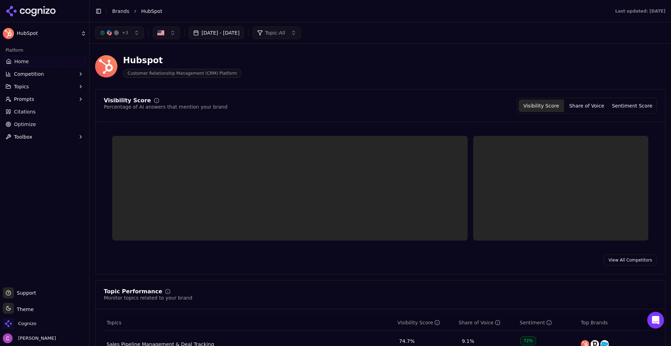
click at [39, 121] on link "Optimize" at bounding box center [44, 124] width 83 height 11
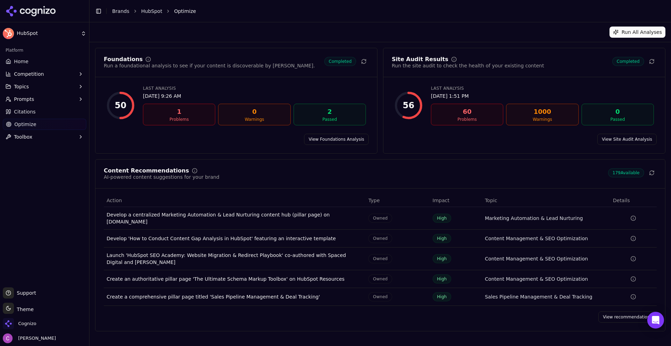
click at [381, 134] on div "Foundations Run a foundational analysis to see if your content is discoverable …" at bounding box center [380, 101] width 570 height 106
click at [350, 137] on link "View Foundations Analysis" at bounding box center [336, 139] width 65 height 11
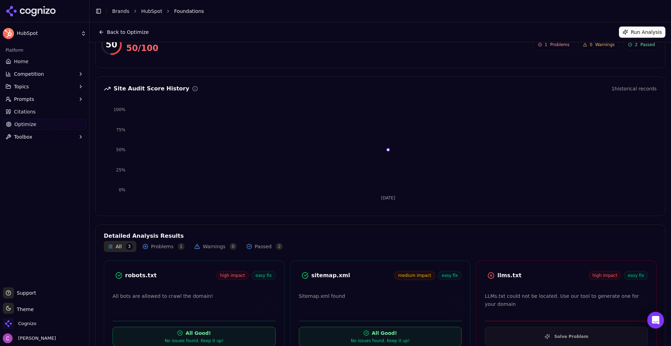
scroll to position [46, 0]
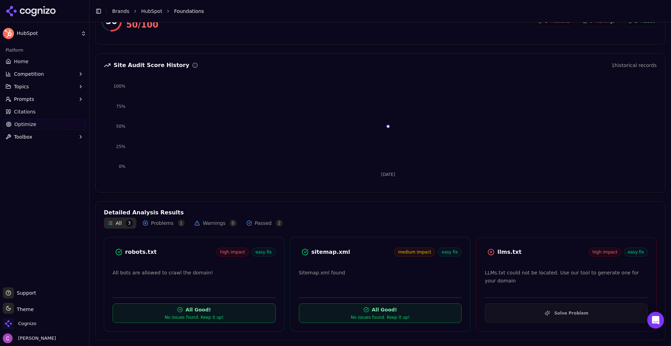
click at [532, 313] on button "Solve Problem" at bounding box center [565, 314] width 163 height 20
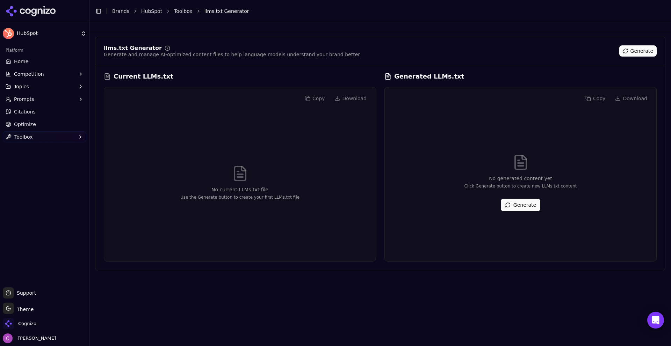
click at [514, 197] on div "No generated content yet Click Generate button to create new LLMs.txt content G…" at bounding box center [520, 183] width 260 height 146
click at [515, 201] on button "Generate" at bounding box center [520, 205] width 39 height 13
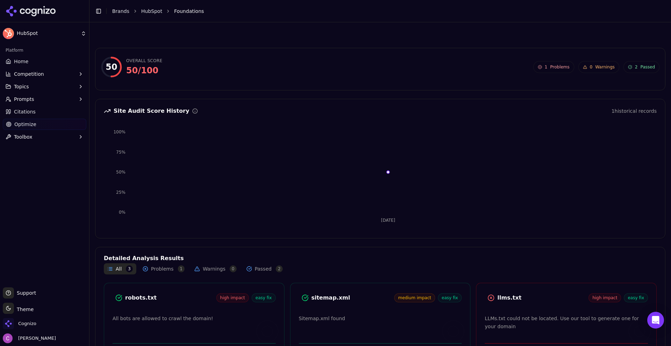
scroll to position [46, 0]
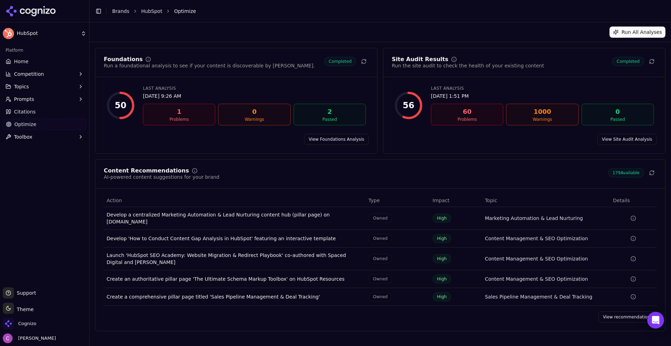
click at [628, 143] on link "View Site Audit Analysis" at bounding box center [626, 139] width 59 height 11
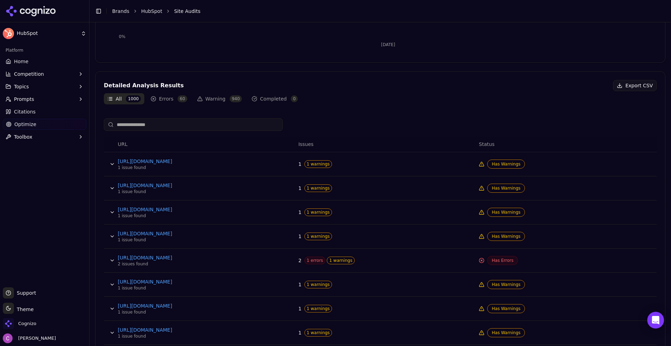
scroll to position [210, 0]
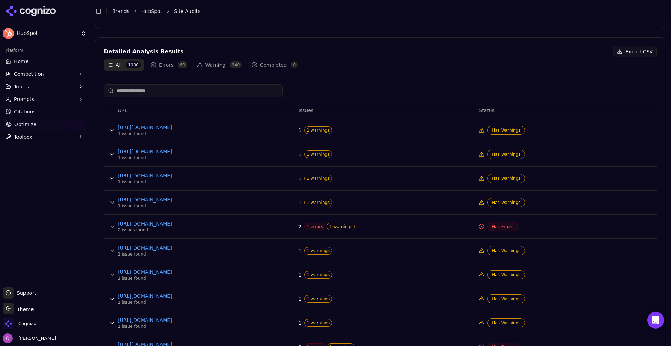
click at [312, 227] on span "1 errors" at bounding box center [314, 227] width 21 height 8
click at [304, 226] on span "1 errors" at bounding box center [314, 227] width 21 height 8
click at [387, 228] on div "2 1 errors 1 warnings" at bounding box center [385, 227] width 175 height 8
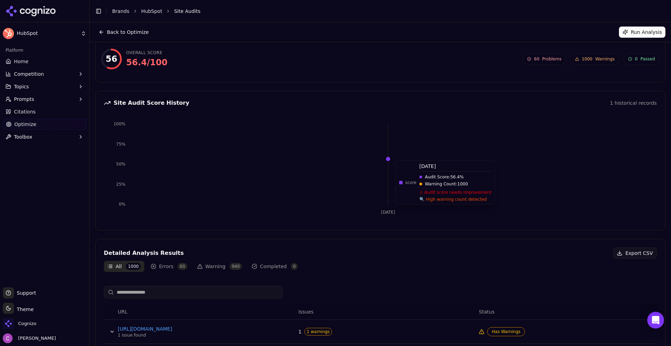
scroll to position [0, 0]
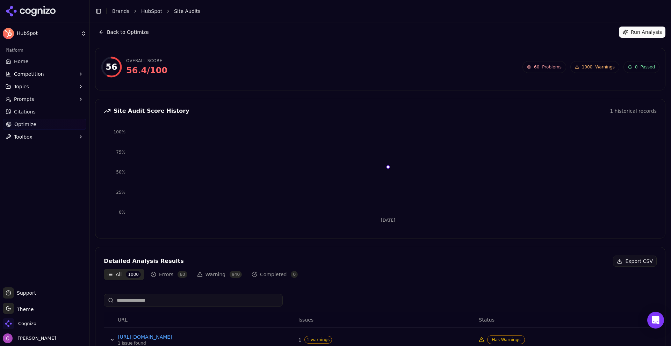
click at [21, 59] on span "Home" at bounding box center [21, 61] width 14 height 7
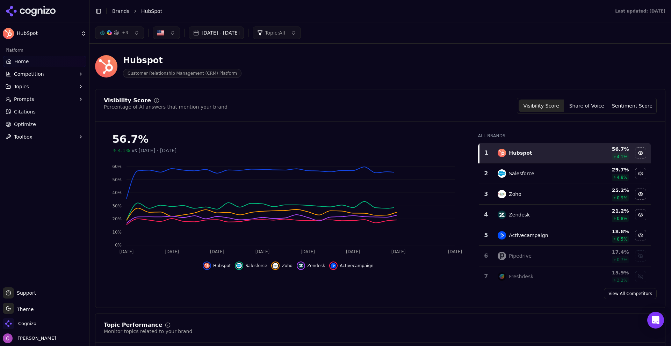
click at [27, 98] on span "Prompts" at bounding box center [24, 99] width 20 height 7
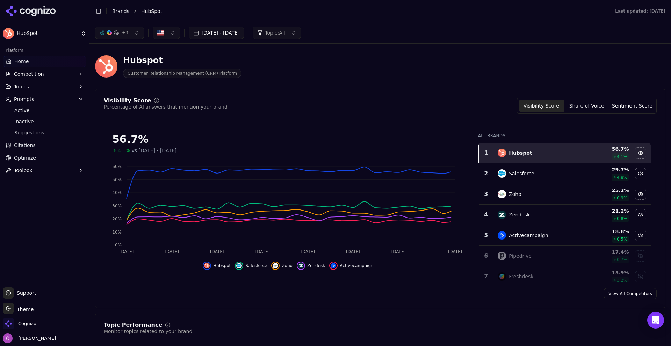
click at [24, 106] on link "Active" at bounding box center [45, 110] width 66 height 10
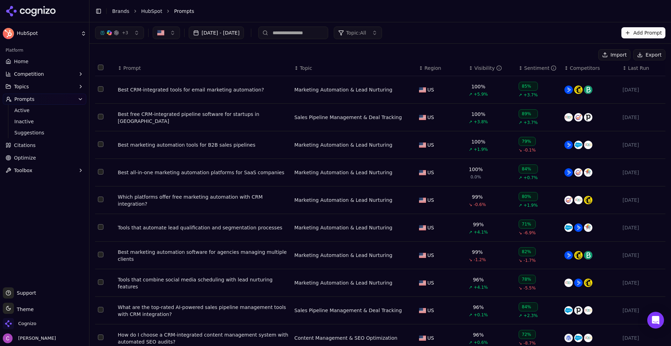
click at [197, 93] on div "Best CRM-integrated tools for email marketing automation?" at bounding box center [203, 89] width 171 height 7
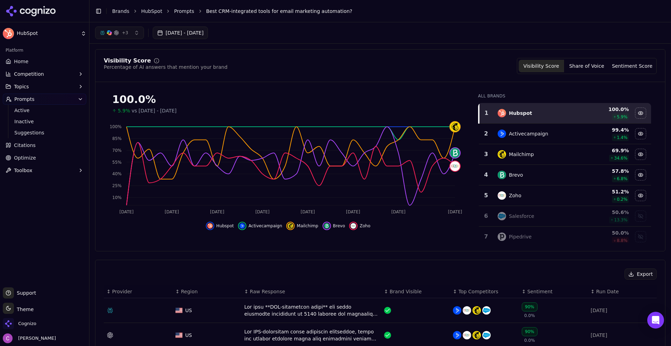
click at [160, 305] on td "Data table" at bounding box center [138, 310] width 69 height 25
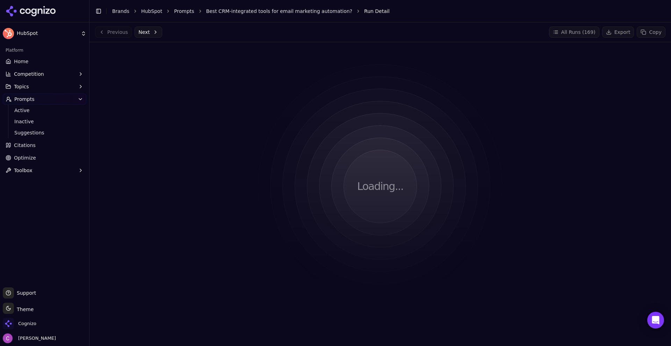
click at [182, 186] on div "Loading..." at bounding box center [380, 186] width 570 height 277
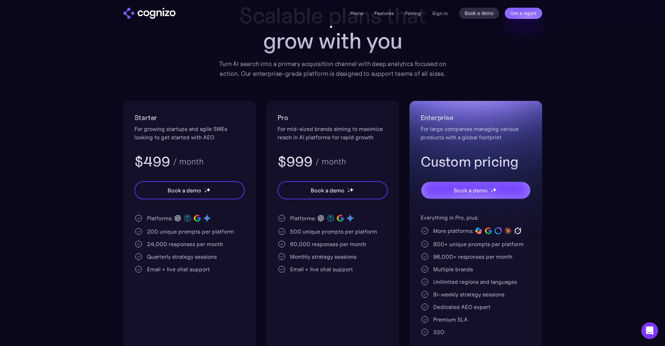
scroll to position [70, 0]
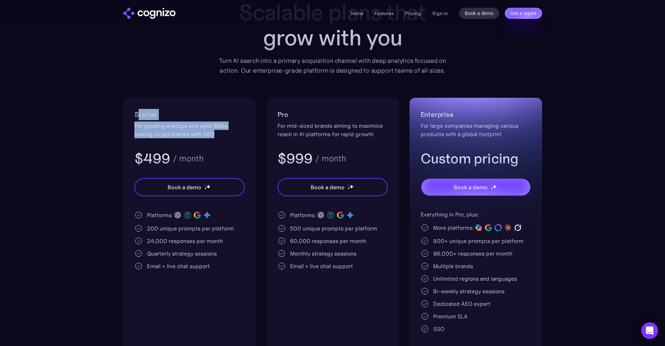
drag, startPoint x: 137, startPoint y: 116, endPoint x: 249, endPoint y: 137, distance: 114.8
click at [249, 136] on div "Starter For growing startups and agile SMEs looking to get started with AEO $49…" at bounding box center [189, 226] width 133 height 256
click at [249, 137] on div "Starter For growing startups and agile SMEs looking to get started with AEO $49…" at bounding box center [189, 226] width 133 height 256
click at [153, 230] on div "200 unique prompts per platform" at bounding box center [190, 228] width 87 height 8
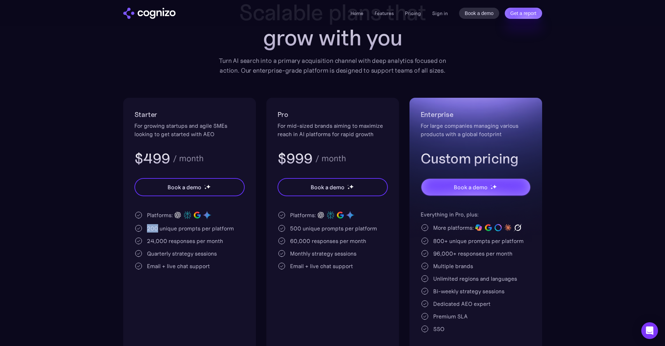
click at [152, 230] on div "200 unique prompts per platform" at bounding box center [190, 228] width 87 height 8
click at [223, 214] on div "Platforms:" at bounding box center [189, 215] width 110 height 10
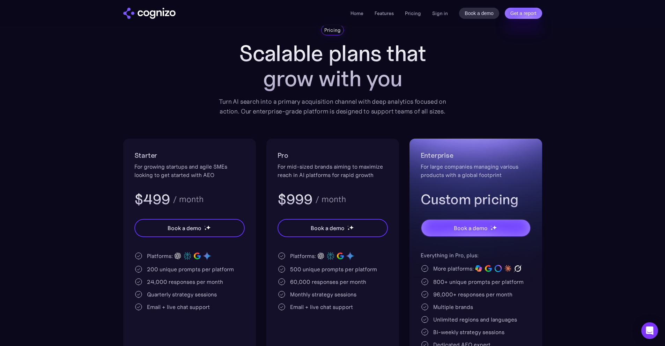
scroll to position [0, 0]
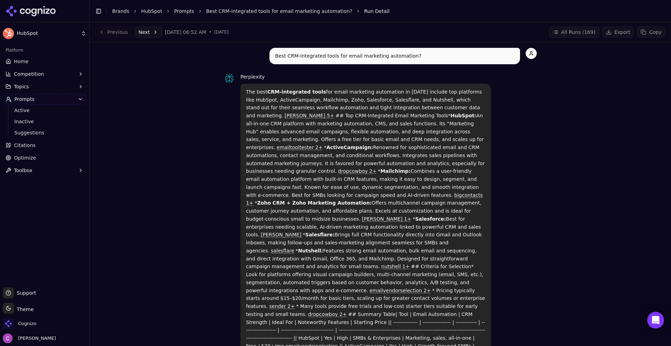
click at [37, 56] on link "Home" at bounding box center [44, 61] width 83 height 11
click at [174, 10] on link "Prompts" at bounding box center [184, 11] width 20 height 7
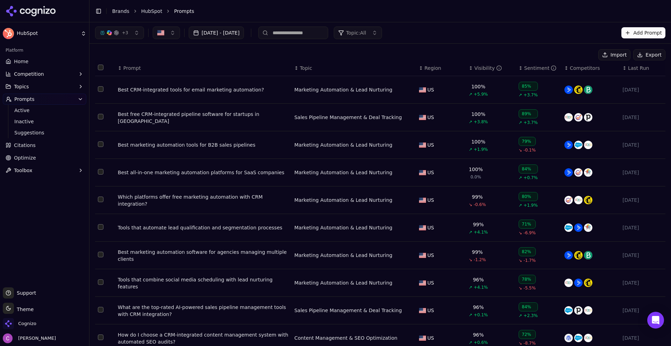
click at [159, 89] on div "Best CRM-integrated tools for email marketing automation?" at bounding box center [203, 89] width 171 height 7
